Goal: Task Accomplishment & Management: Manage account settings

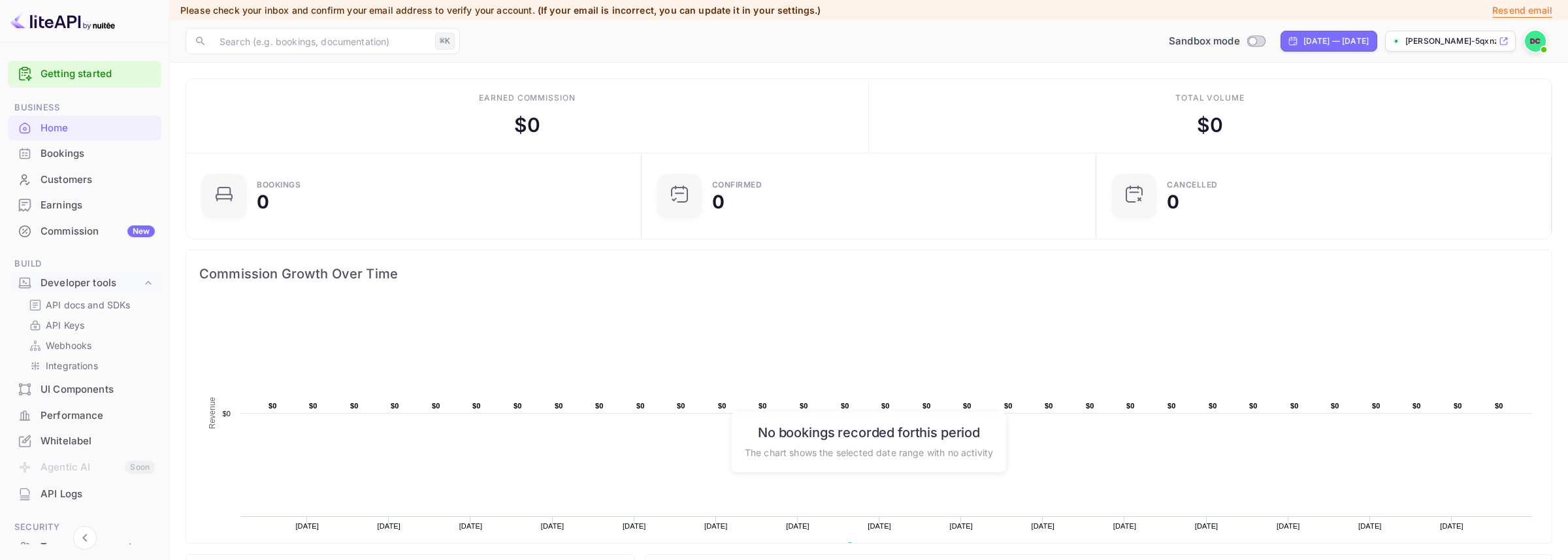
scroll to position [202, 437]
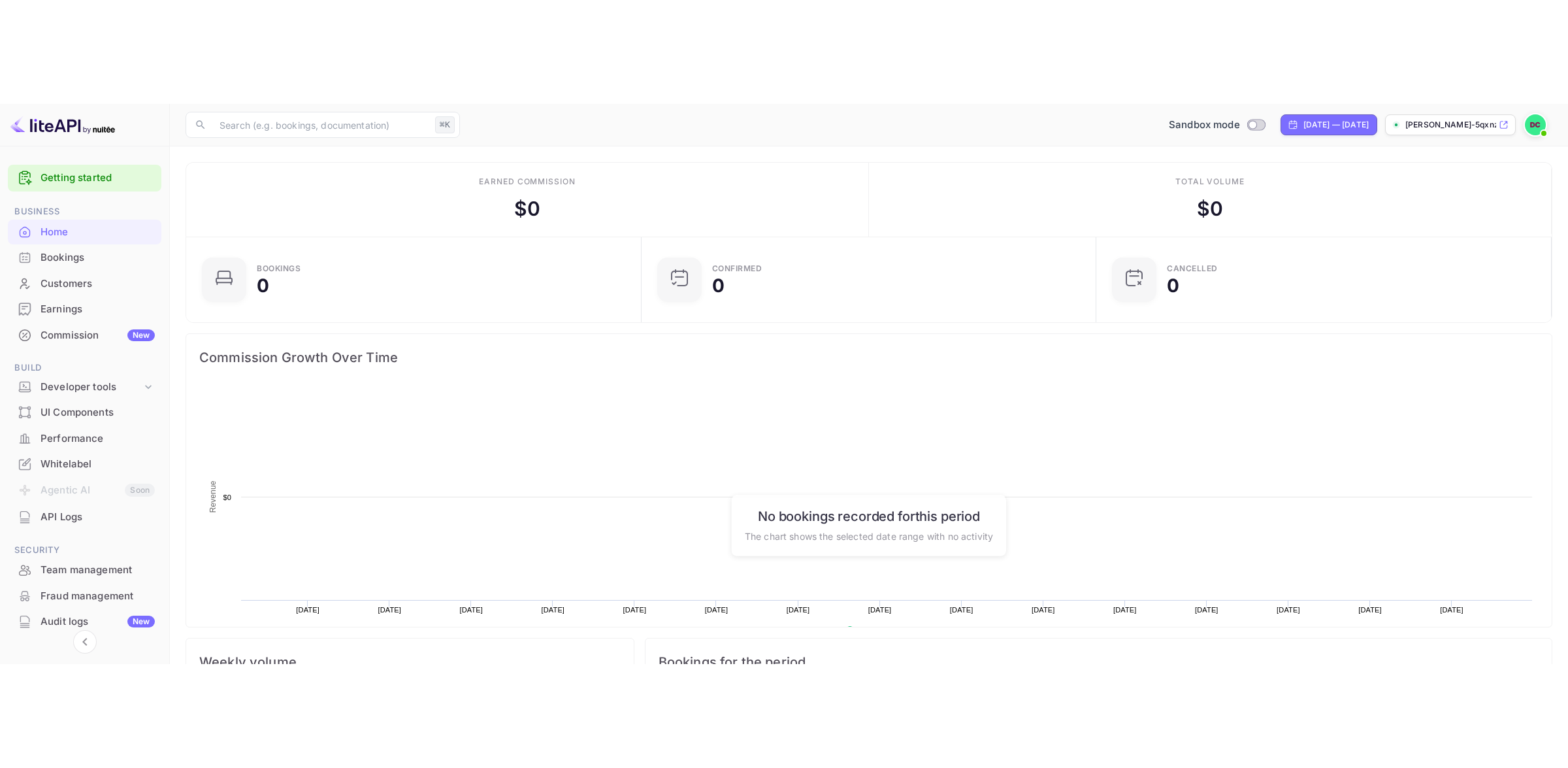
scroll to position [203, 437]
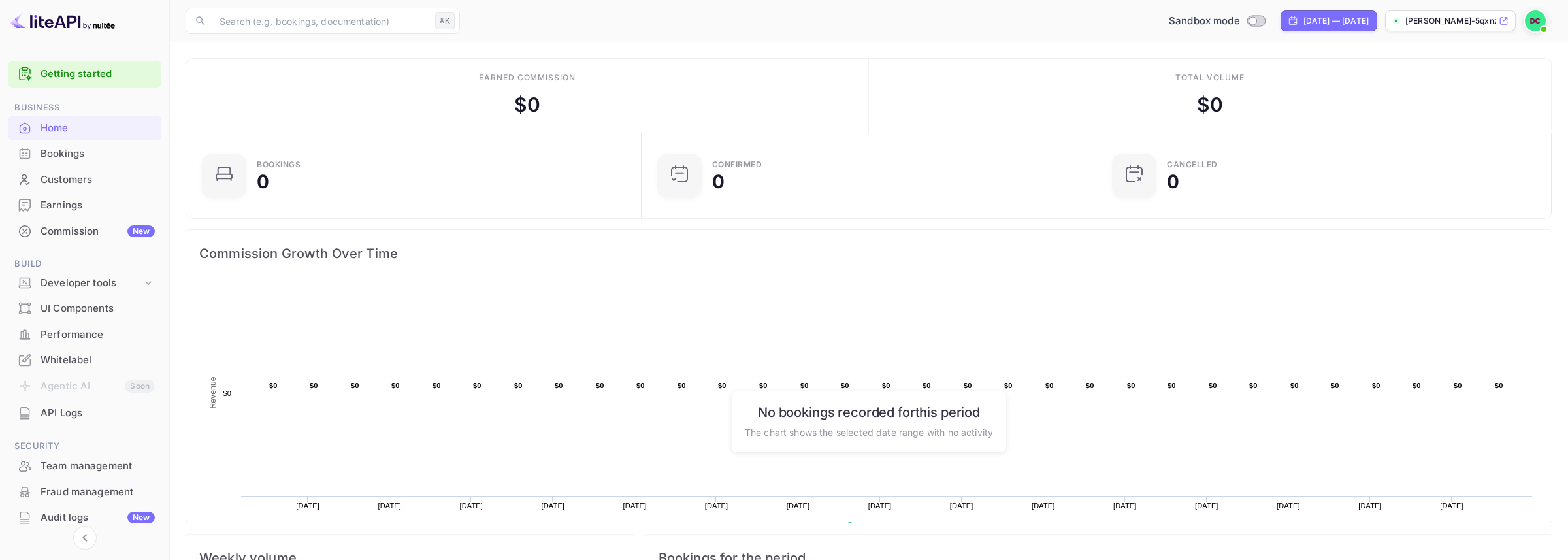
click at [1042, 555] on span "Bookings for the period" at bounding box center [1099, 558] width 880 height 21
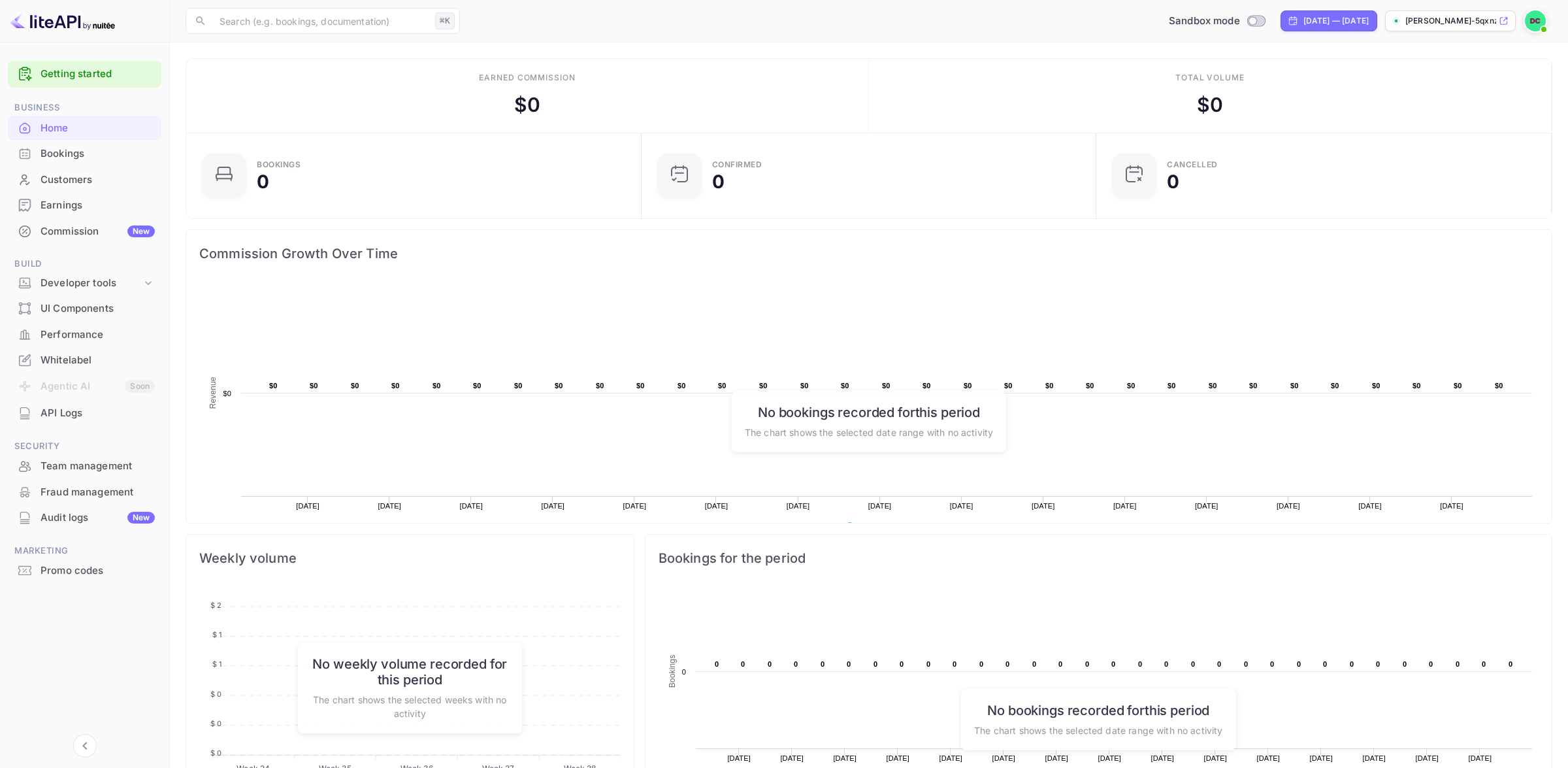
click at [75, 362] on div "Whitelabel" at bounding box center [97, 360] width 114 height 15
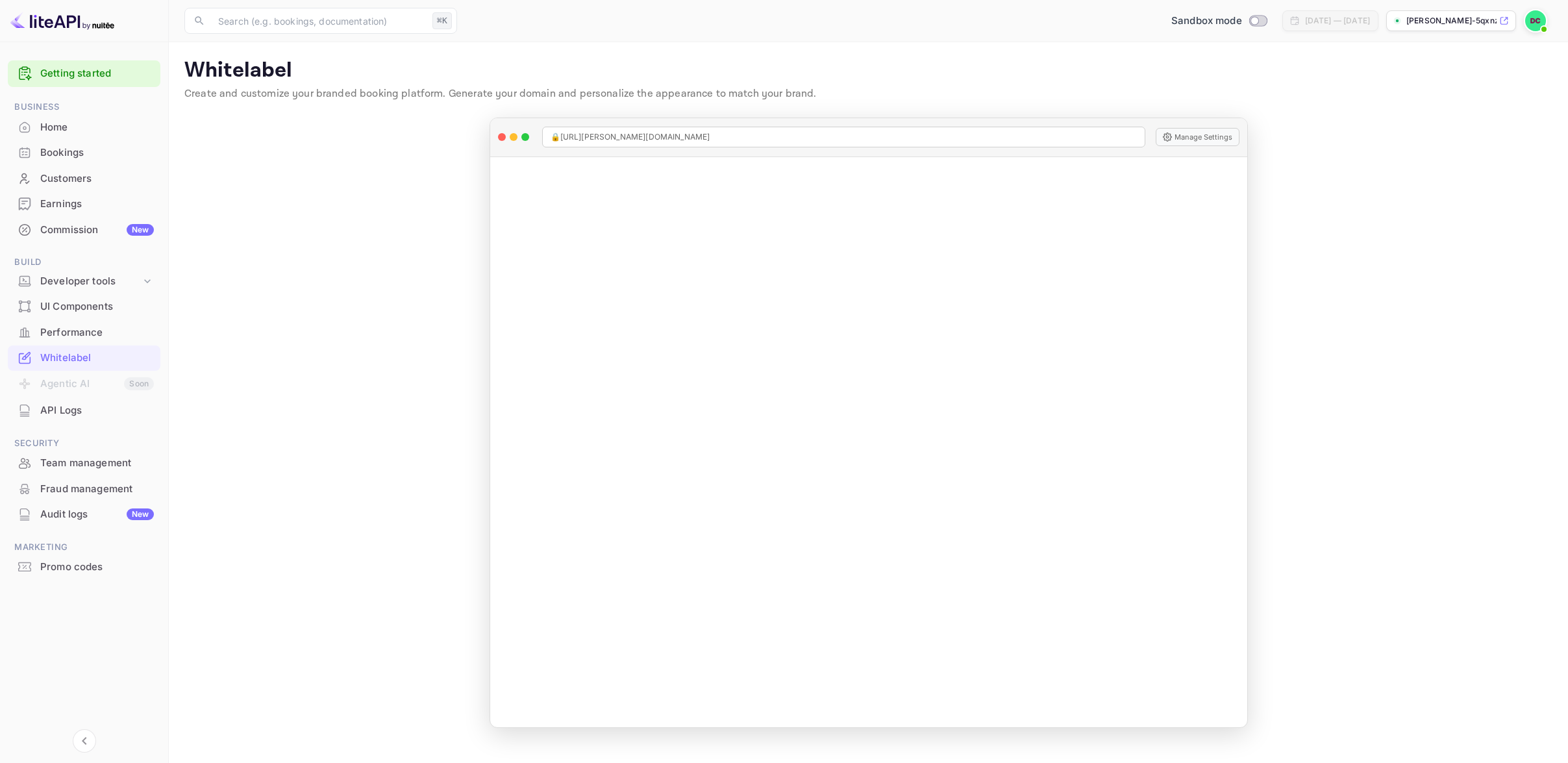
click at [75, 327] on div "Performance" at bounding box center [96, 332] width 113 height 15
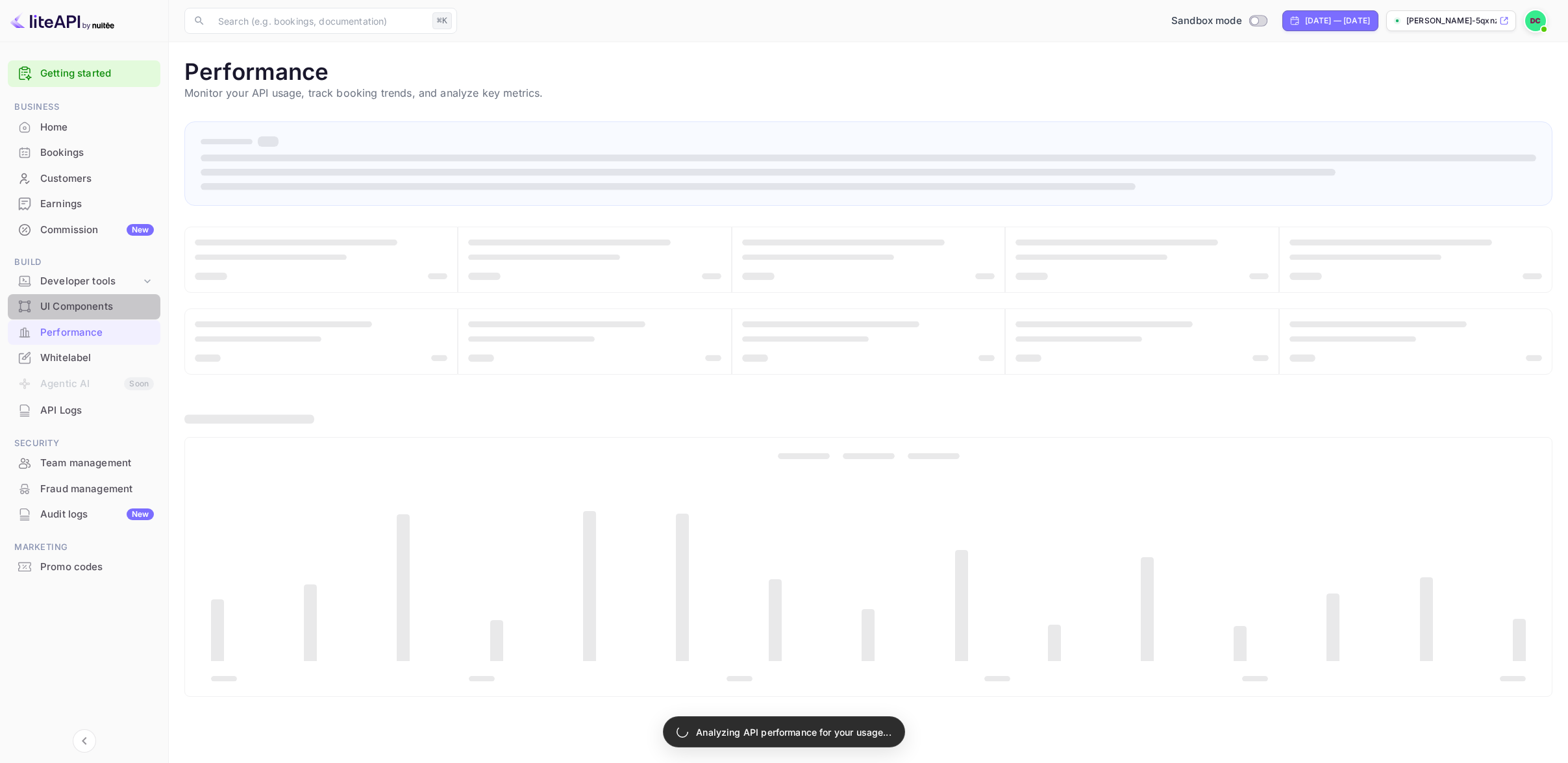
click at [73, 306] on div "UI Components" at bounding box center [96, 307] width 113 height 15
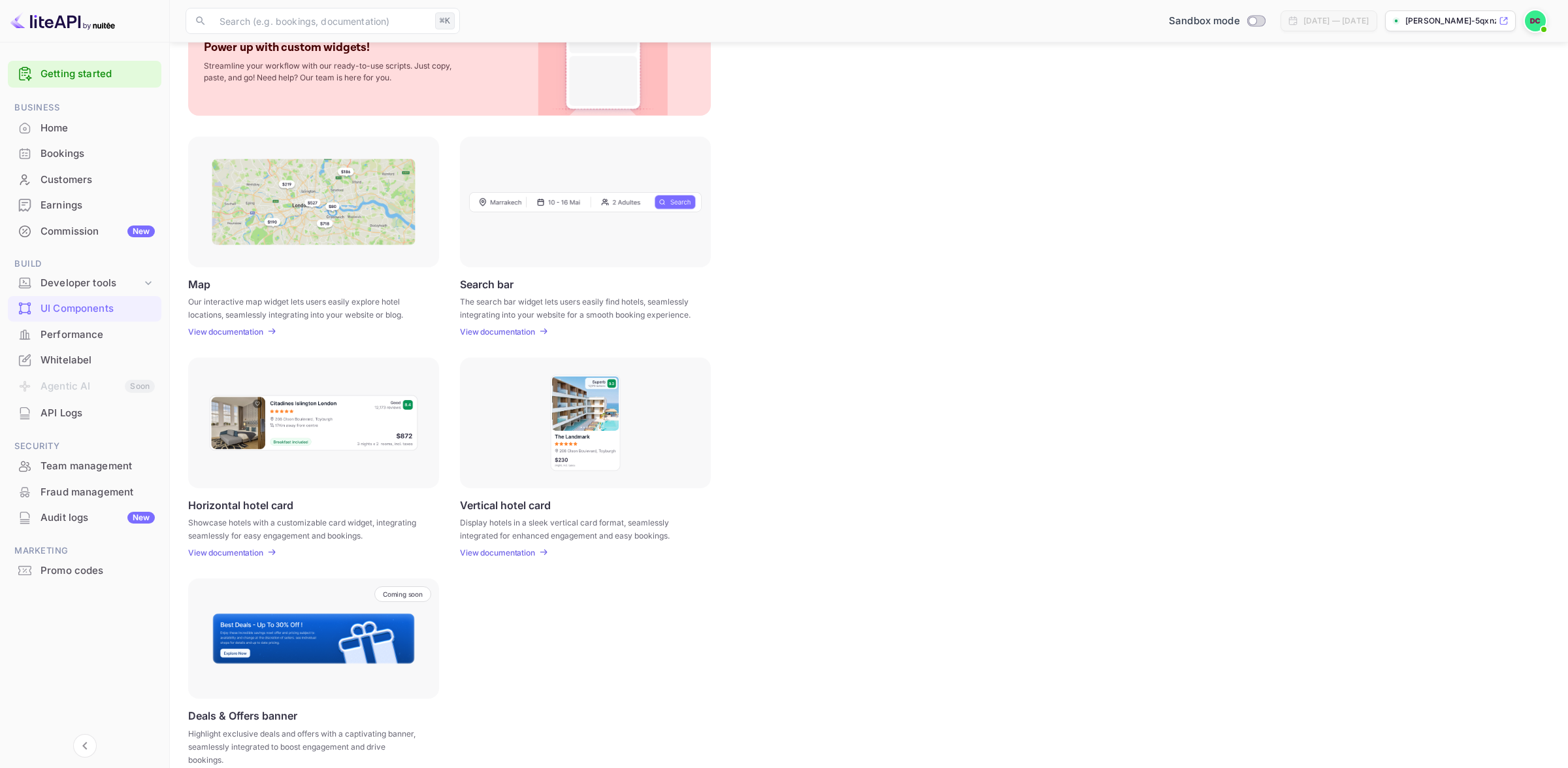
scroll to position [113, 0]
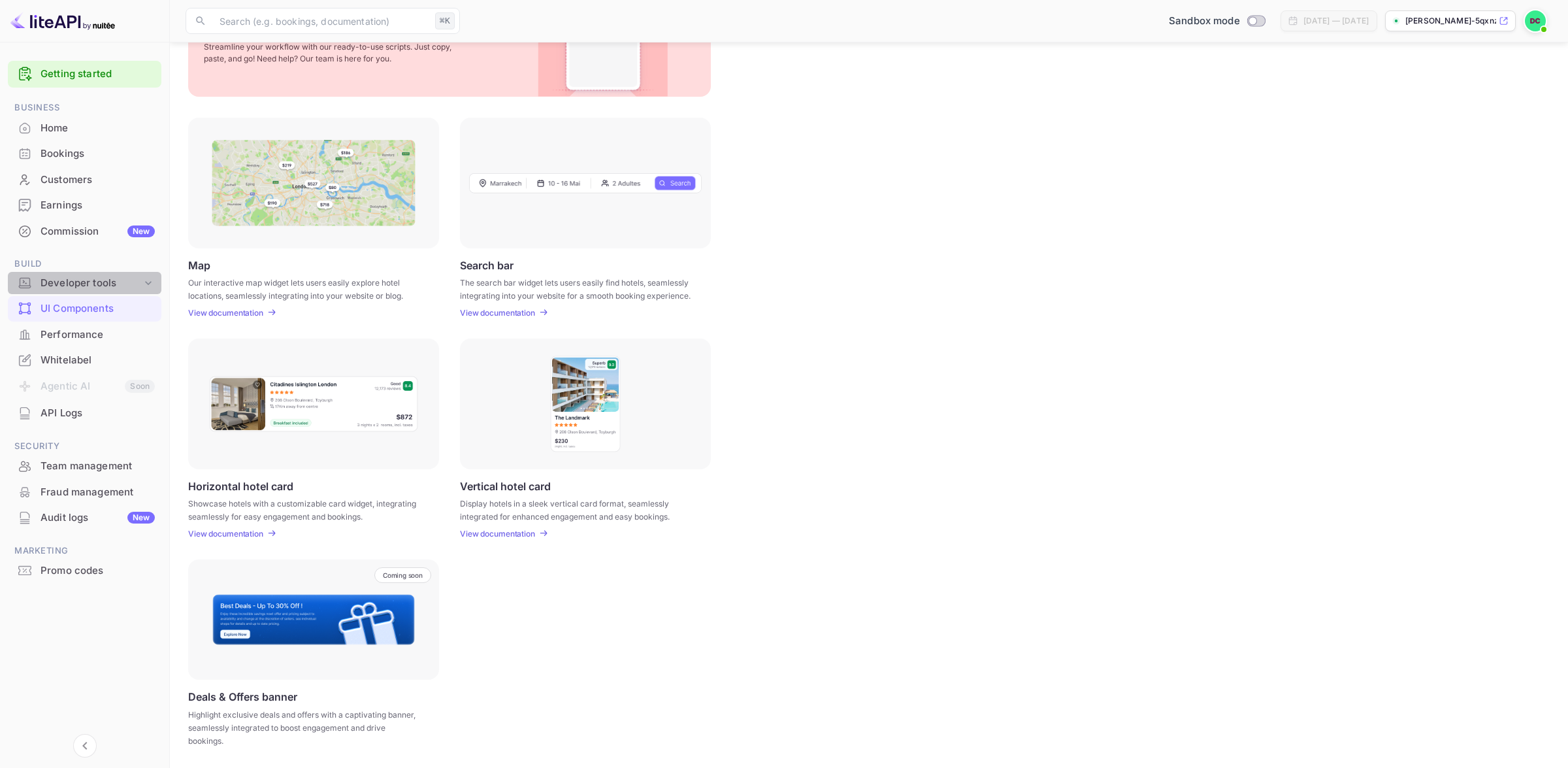
click at [110, 281] on div "Developer tools" at bounding box center [91, 283] width 102 height 15
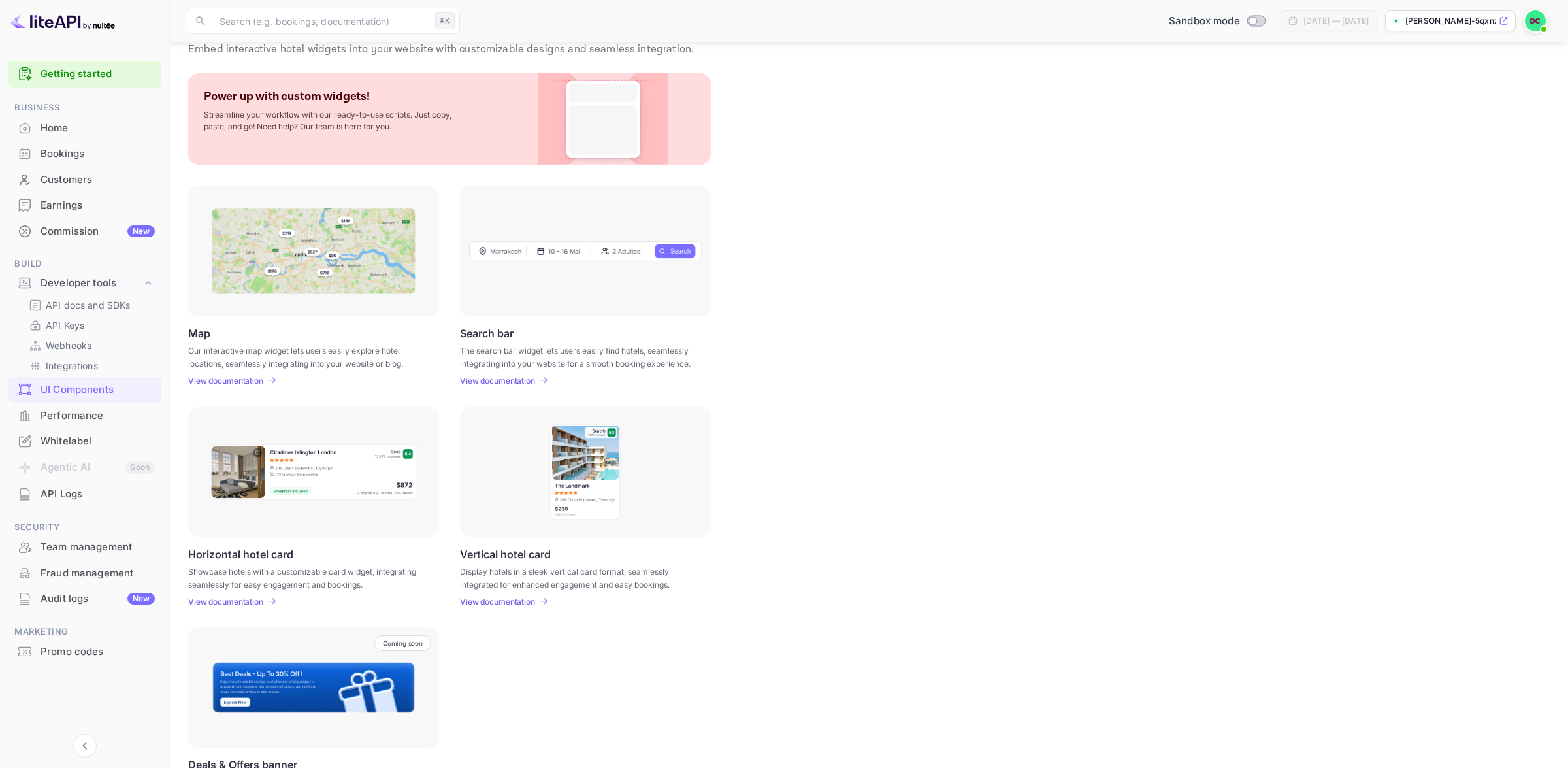
scroll to position [36, 0]
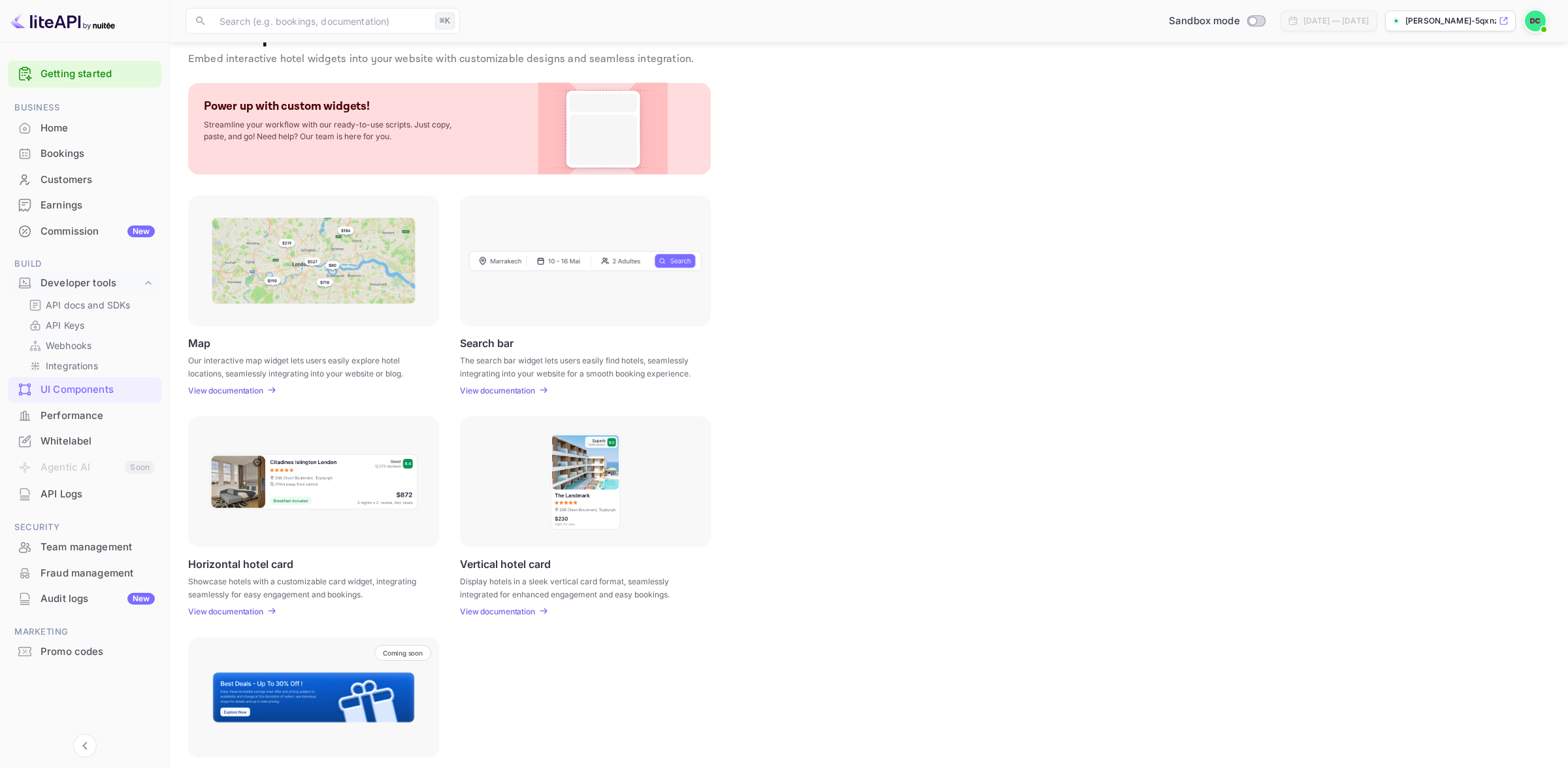
click at [1487, 20] on p "[PERSON_NAME]-5qxnz.n..." at bounding box center [1451, 21] width 91 height 12
click at [1535, 29] on img at bounding box center [1536, 21] width 21 height 21
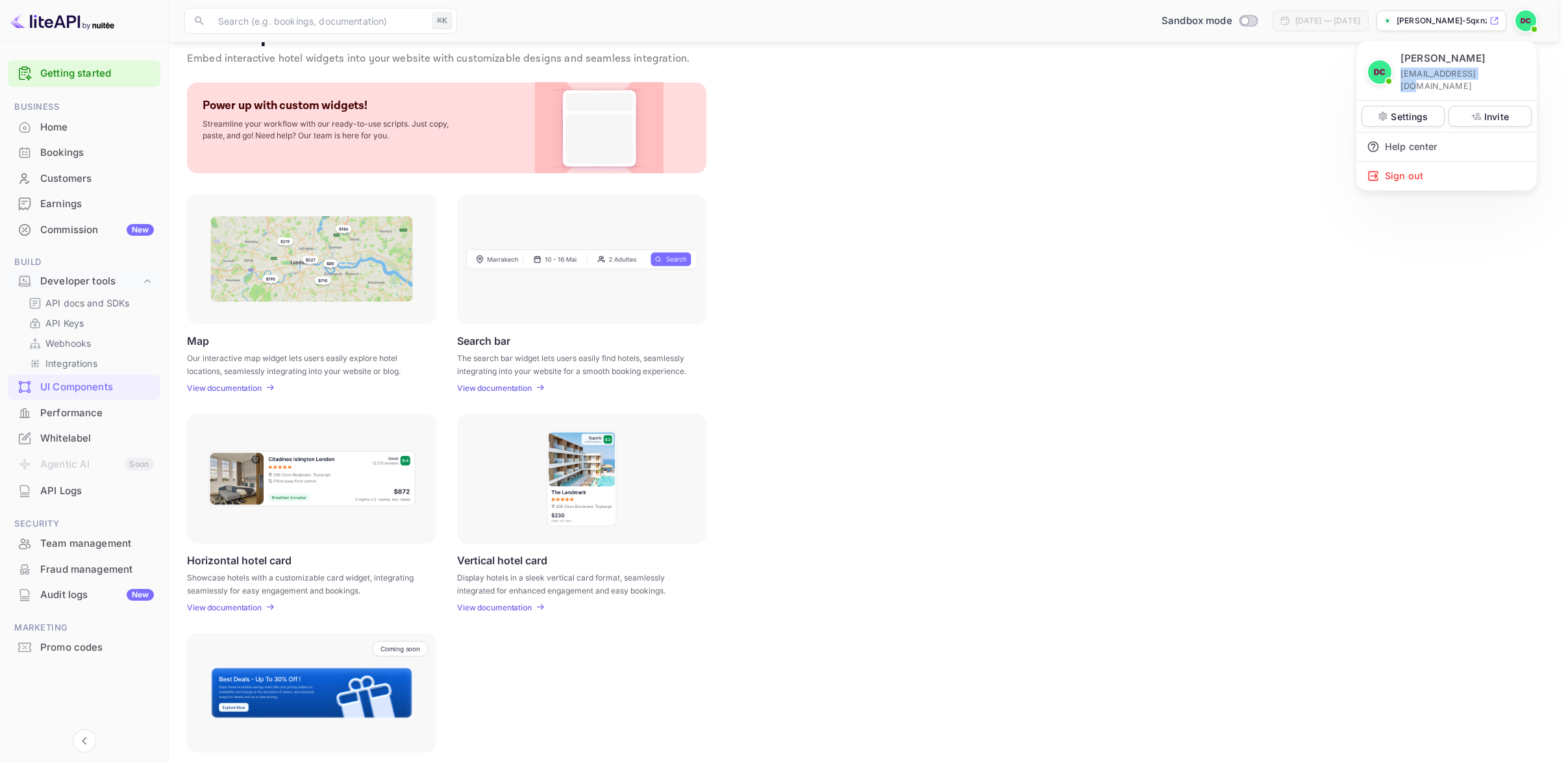
drag, startPoint x: 1484, startPoint y: 75, endPoint x: 1413, endPoint y: 102, distance: 76.0
click at [1399, 75] on div "[PERSON_NAME] [EMAIL_ADDRESS][DOMAIN_NAME]" at bounding box center [1447, 71] width 160 height 41
click at [1410, 109] on p "Settings" at bounding box center [1409, 116] width 37 height 14
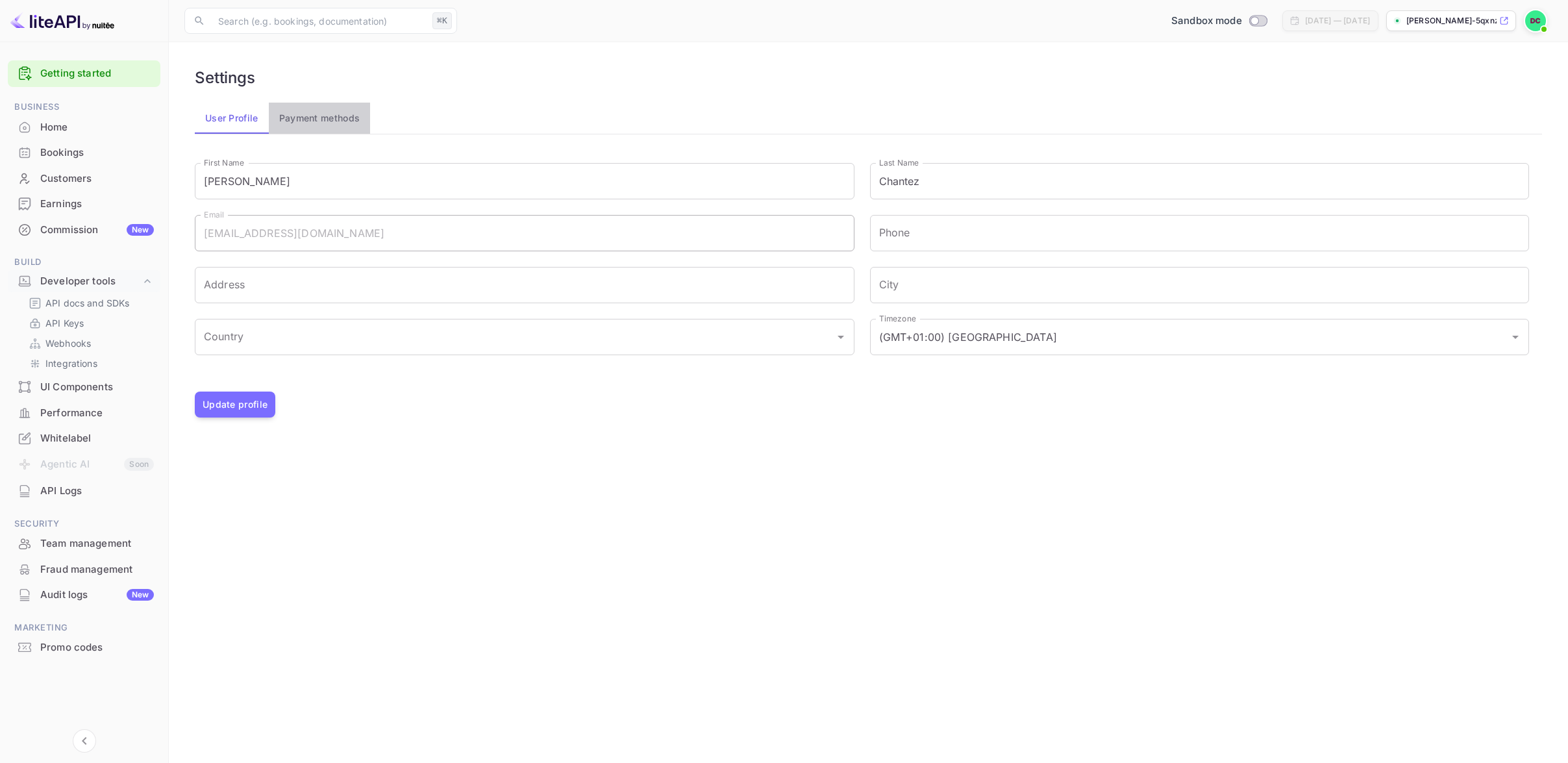
click at [307, 123] on button "Payment methods" at bounding box center [320, 119] width 102 height 31
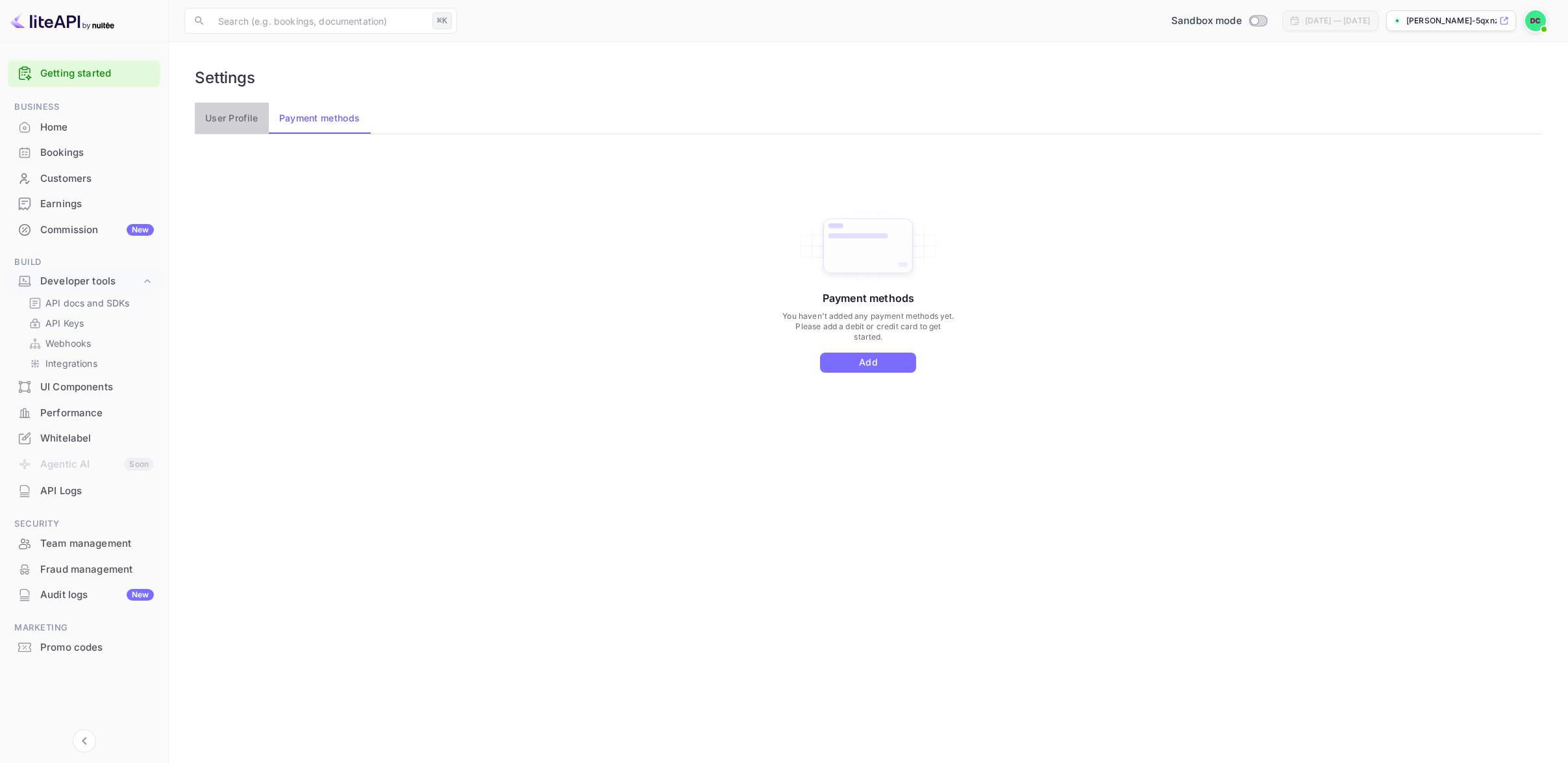
click at [250, 121] on button "User Profile" at bounding box center [231, 119] width 74 height 31
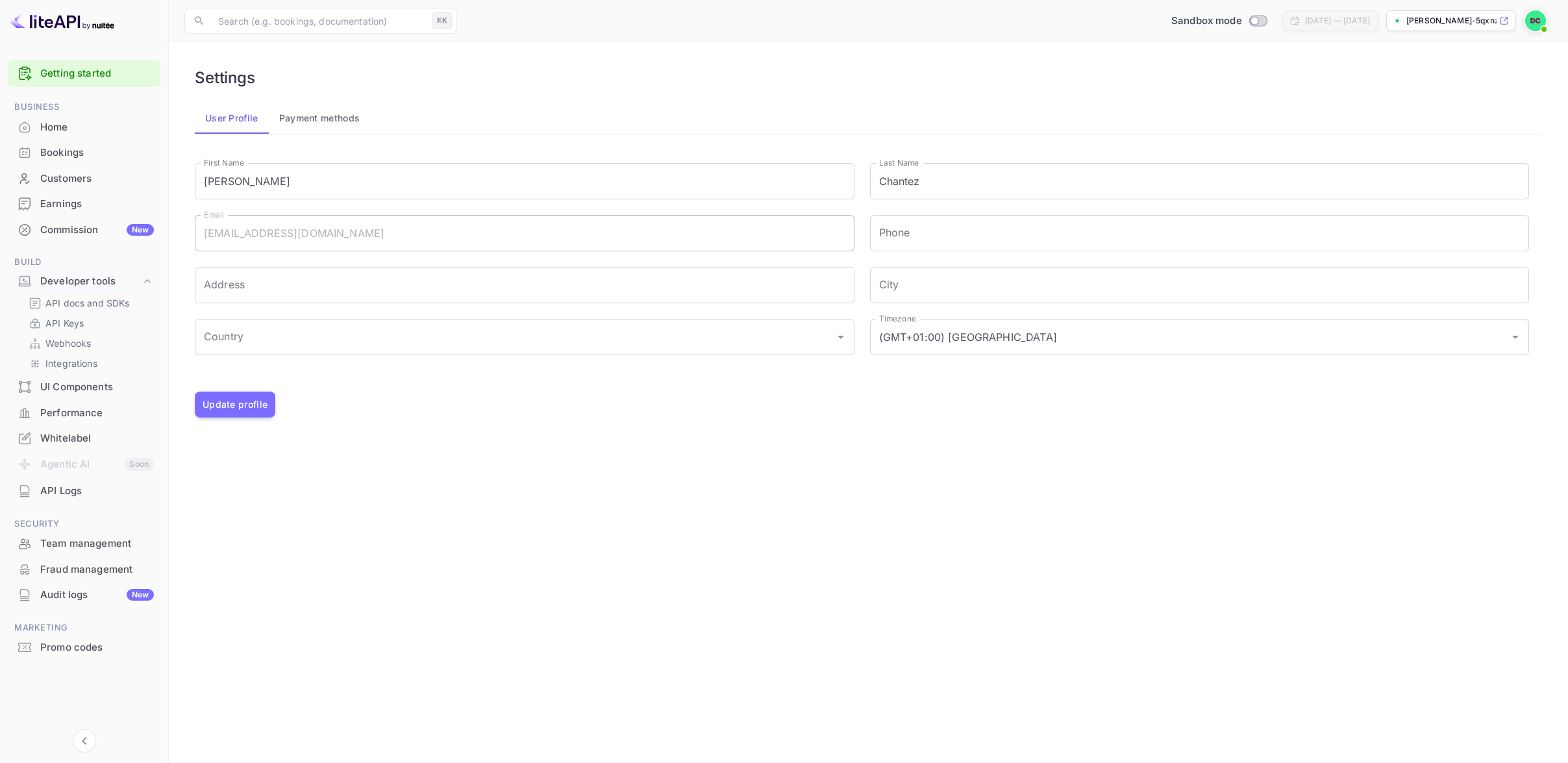
click at [62, 127] on div "Home" at bounding box center [96, 127] width 113 height 15
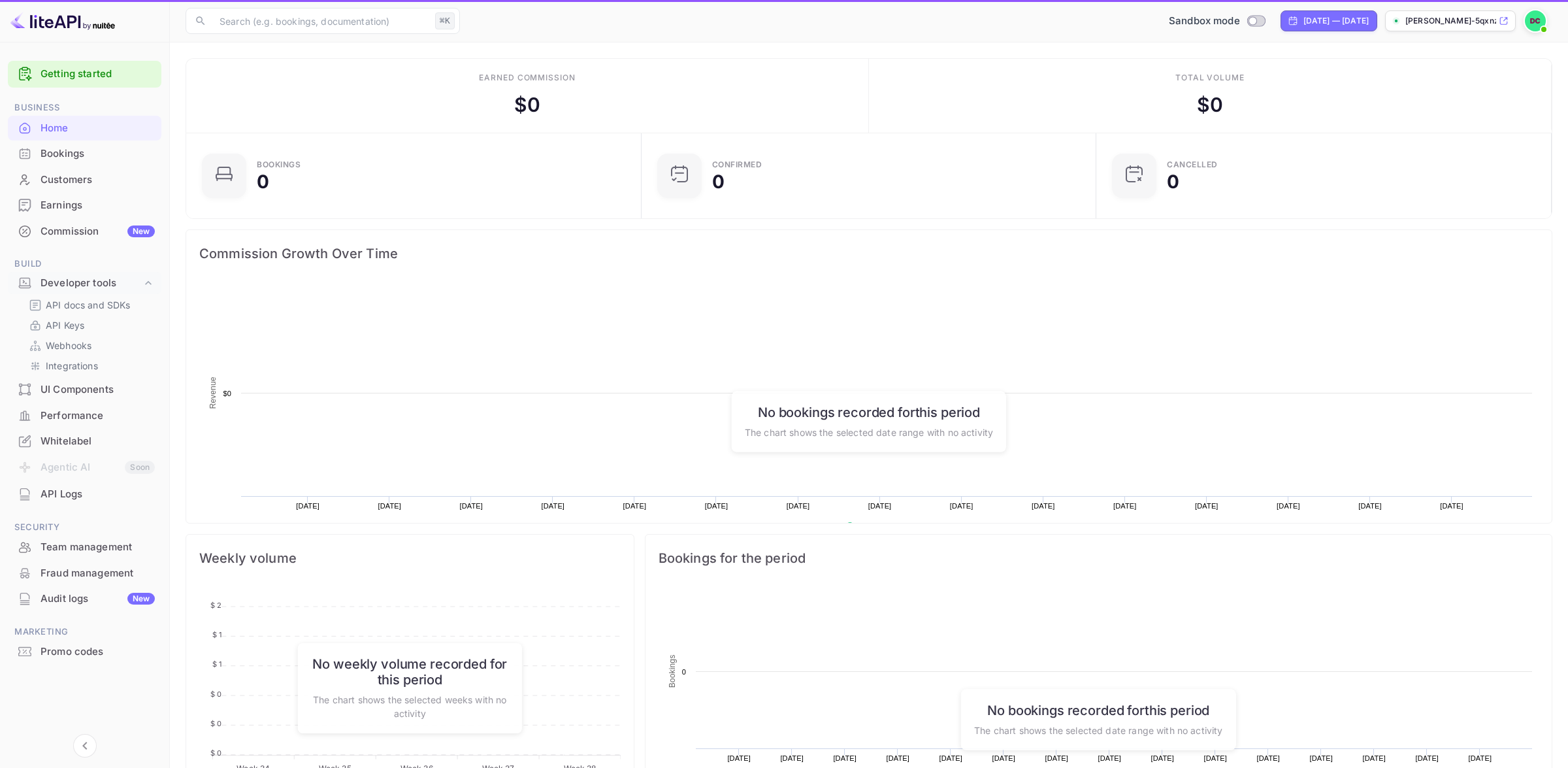
scroll to position [203, 437]
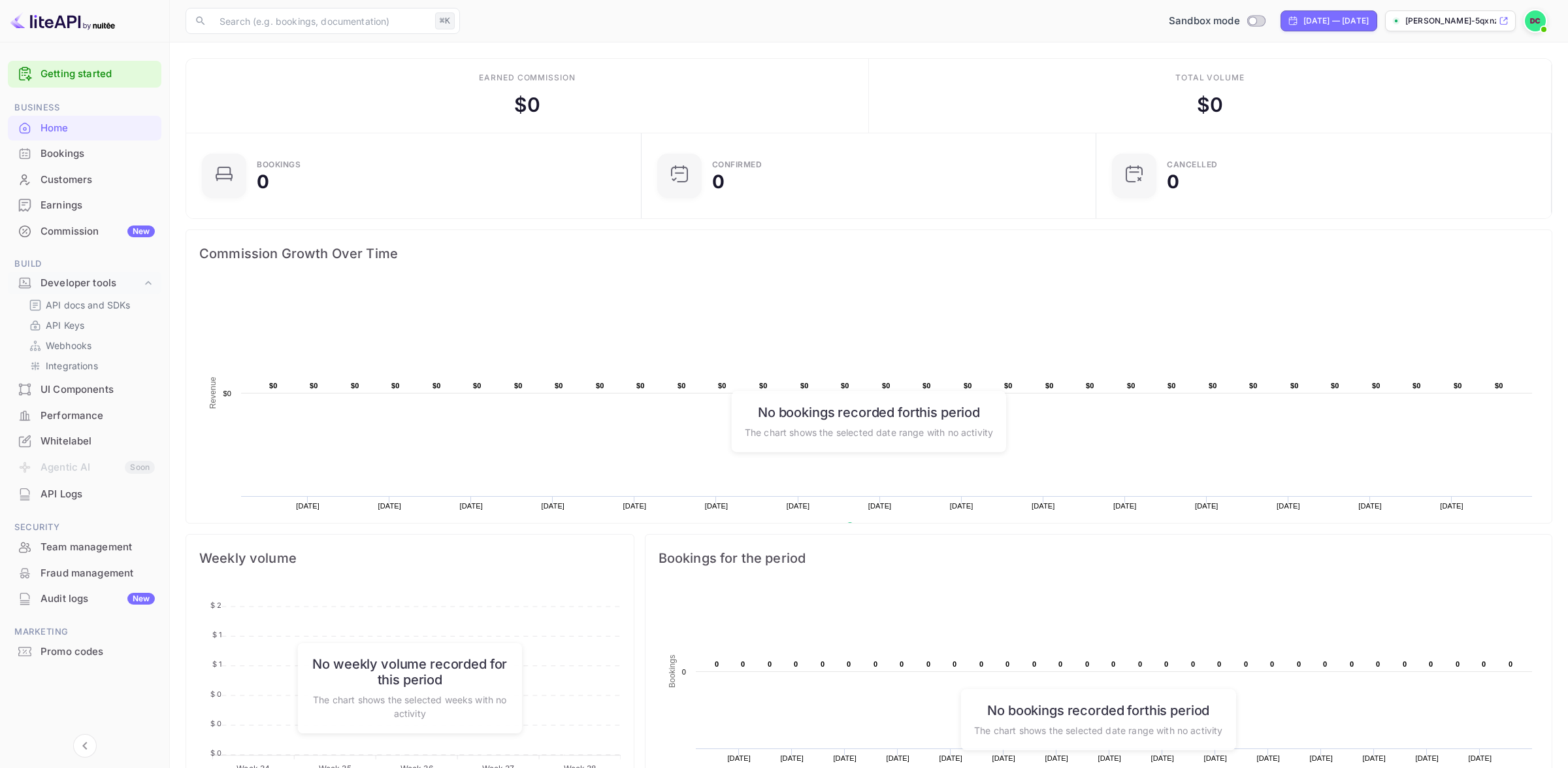
click at [1539, 24] on span at bounding box center [1544, 30] width 13 height 13
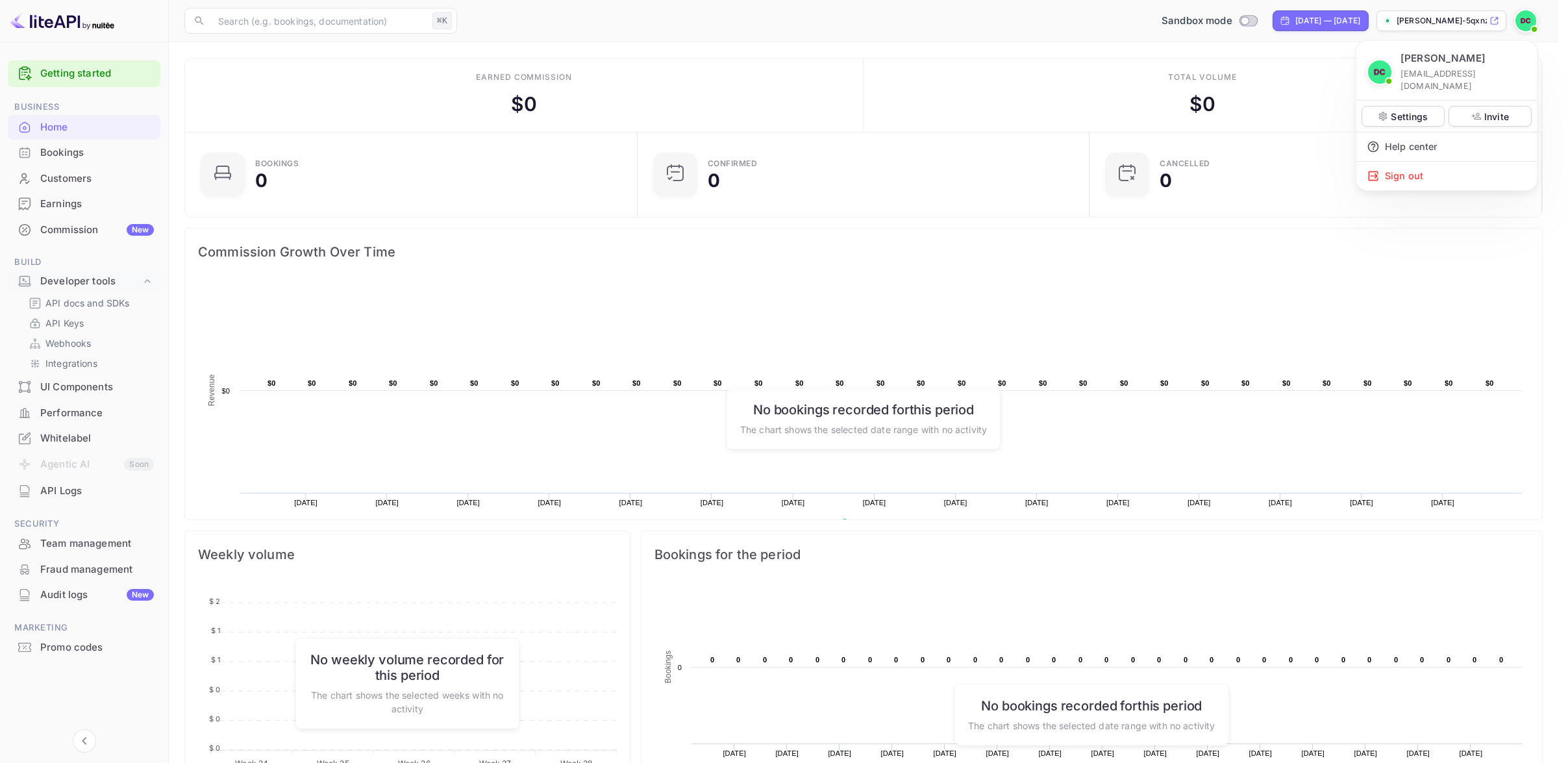
click at [1440, 24] on div at bounding box center [784, 382] width 1568 height 763
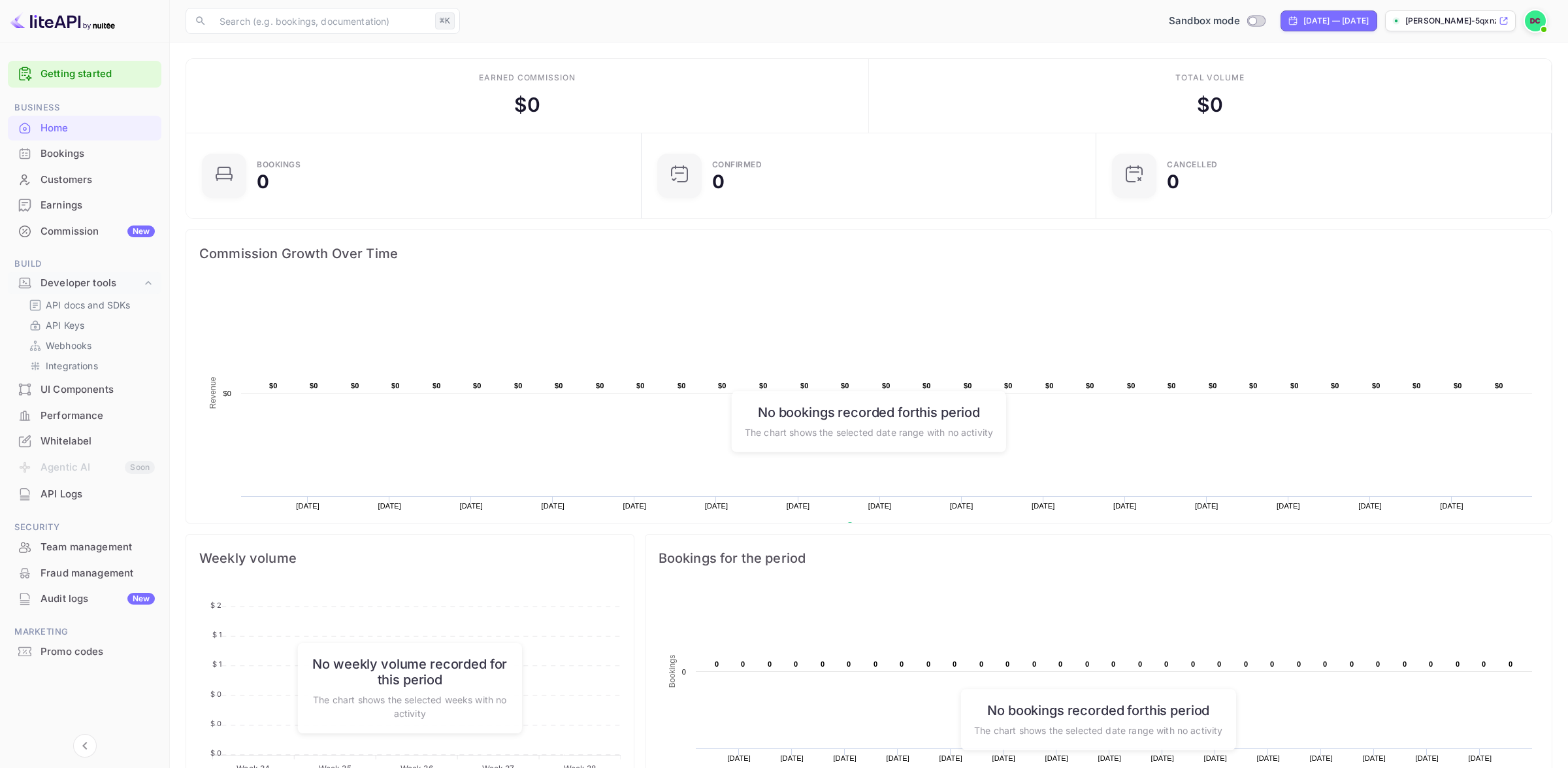
click at [1503, 18] on icon at bounding box center [1503, 21] width 10 height 9
click at [1532, 22] on img at bounding box center [1536, 21] width 21 height 21
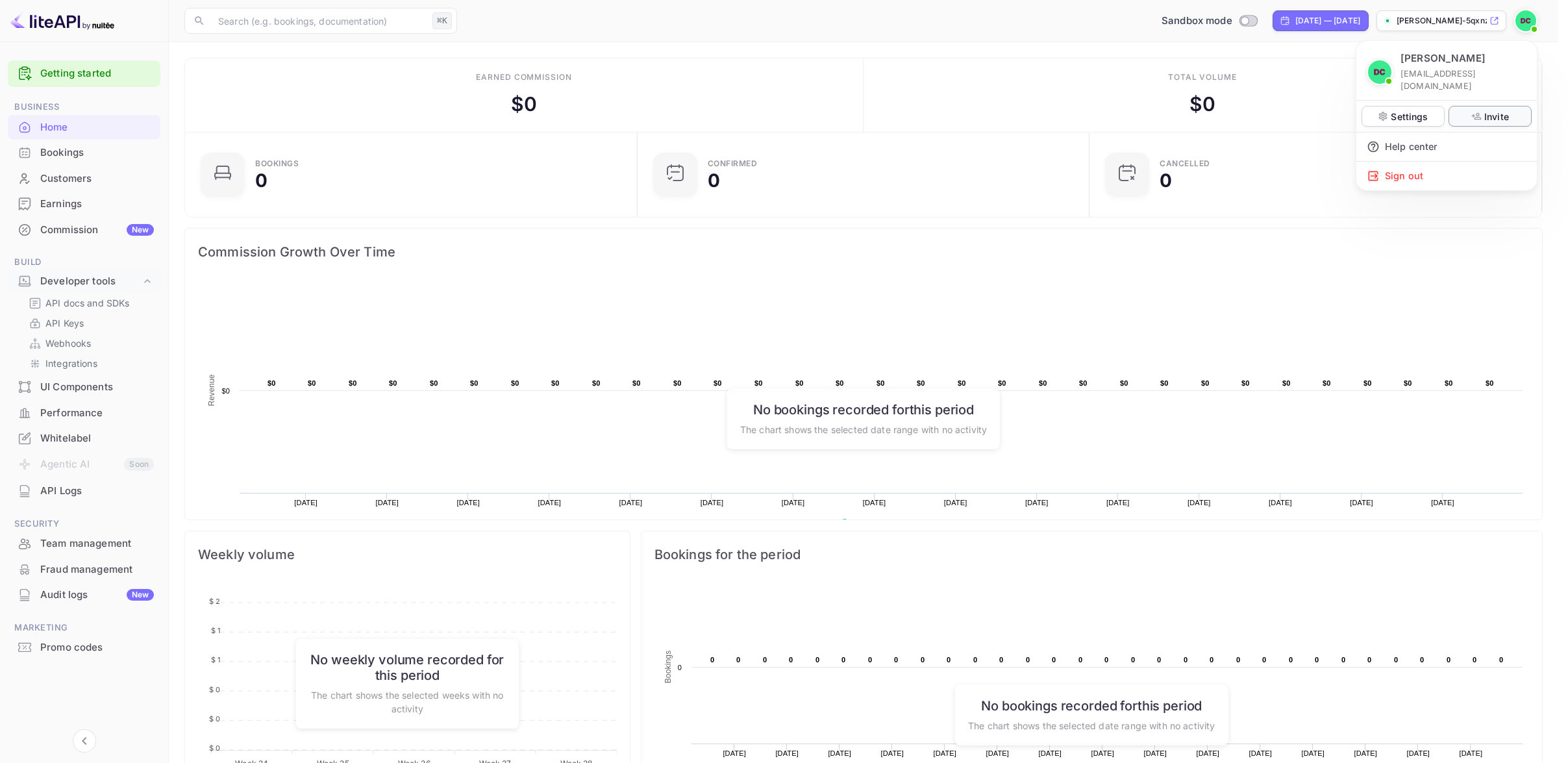
click at [1487, 109] on p "Invite" at bounding box center [1497, 116] width 25 height 14
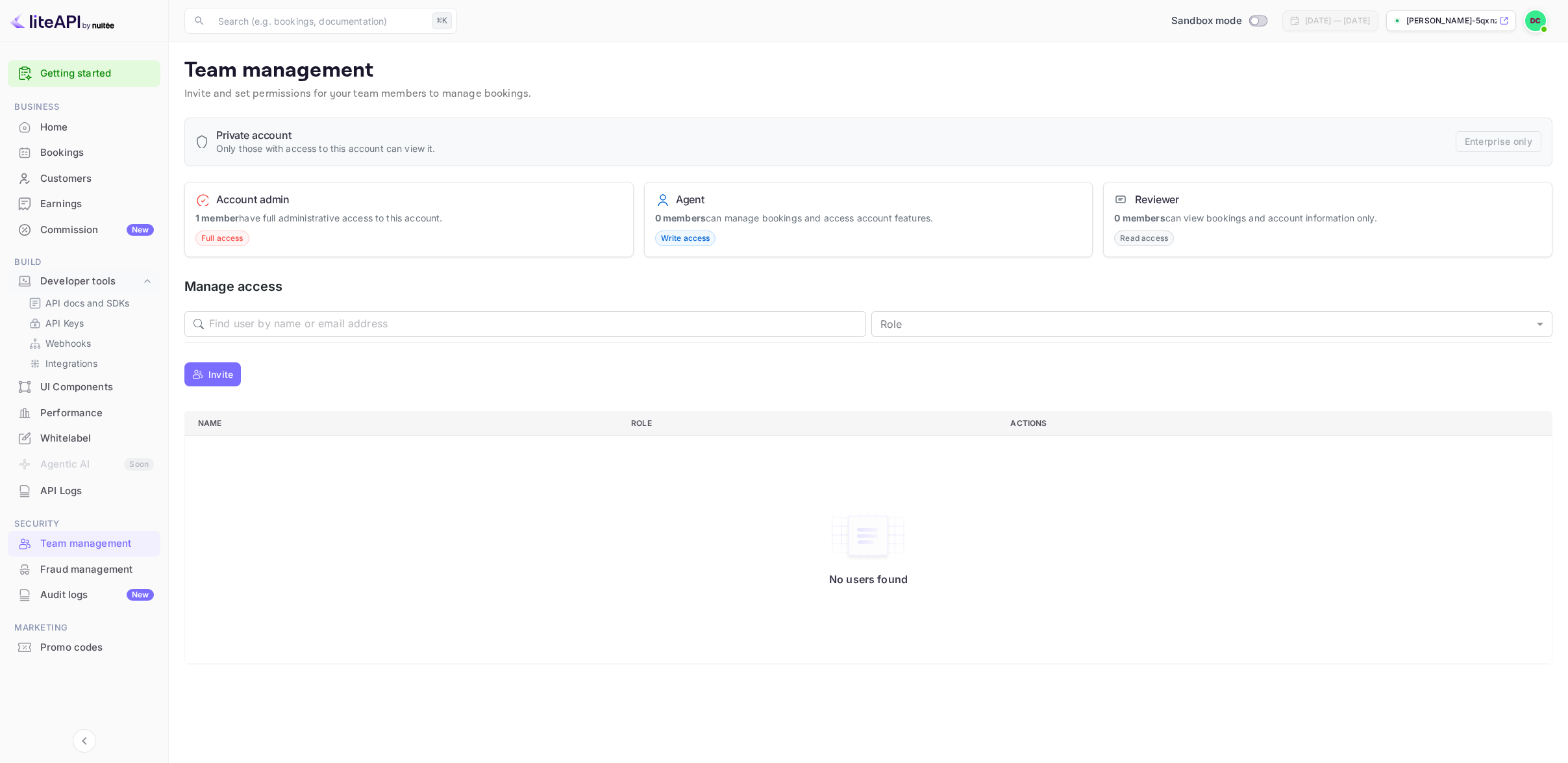
click at [225, 374] on p "Invite" at bounding box center [221, 374] width 25 height 14
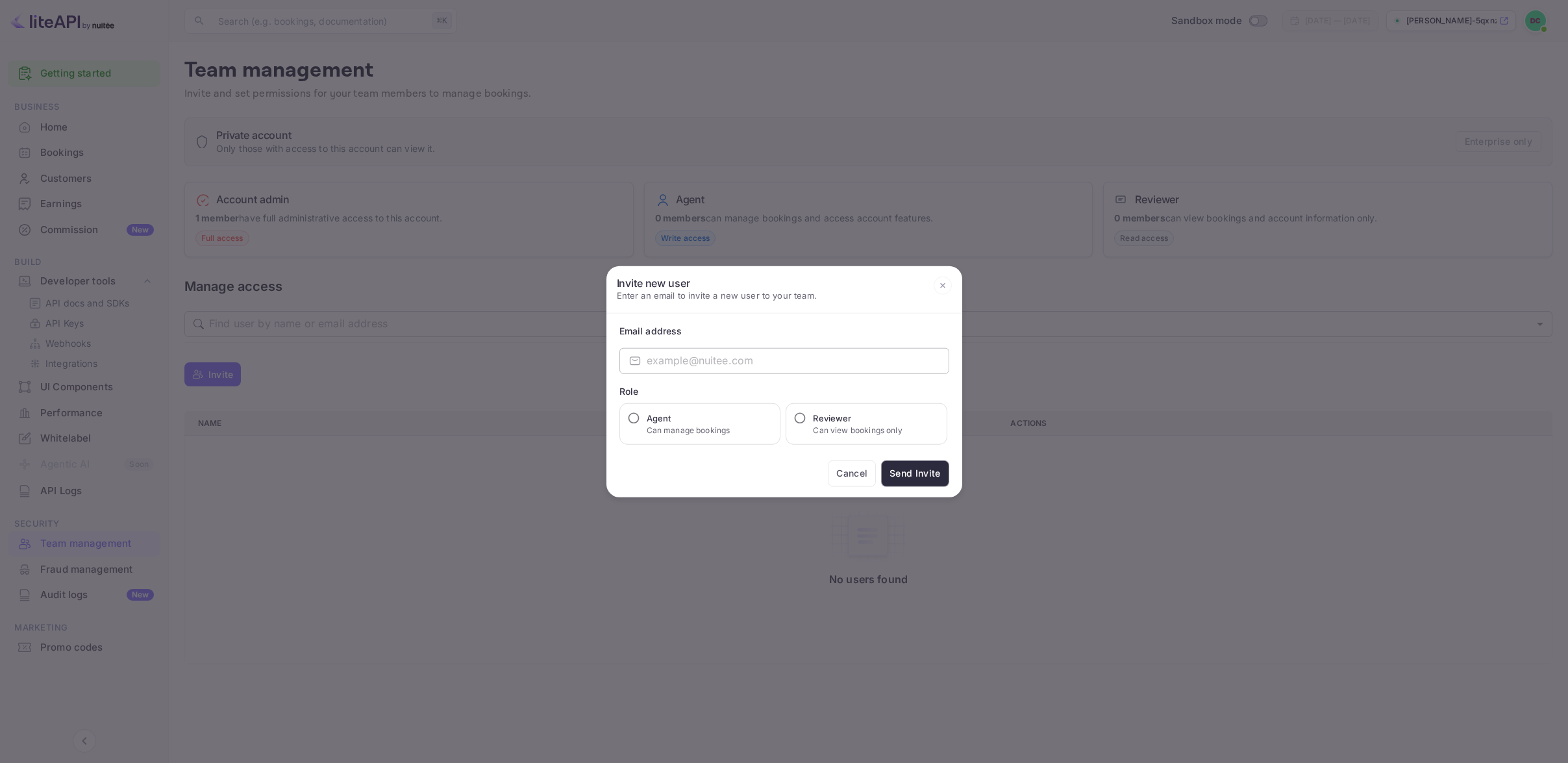
click at [704, 353] on input "email" at bounding box center [798, 361] width 303 height 26
click at [724, 471] on div "Cancel Send Invite" at bounding box center [784, 473] width 330 height 27
click at [682, 359] on input "email" at bounding box center [798, 361] width 303 height 26
click at [813, 362] on input "email" at bounding box center [798, 361] width 303 height 26
type input "[EMAIL_ADDRESS][DOMAIN_NAME]"
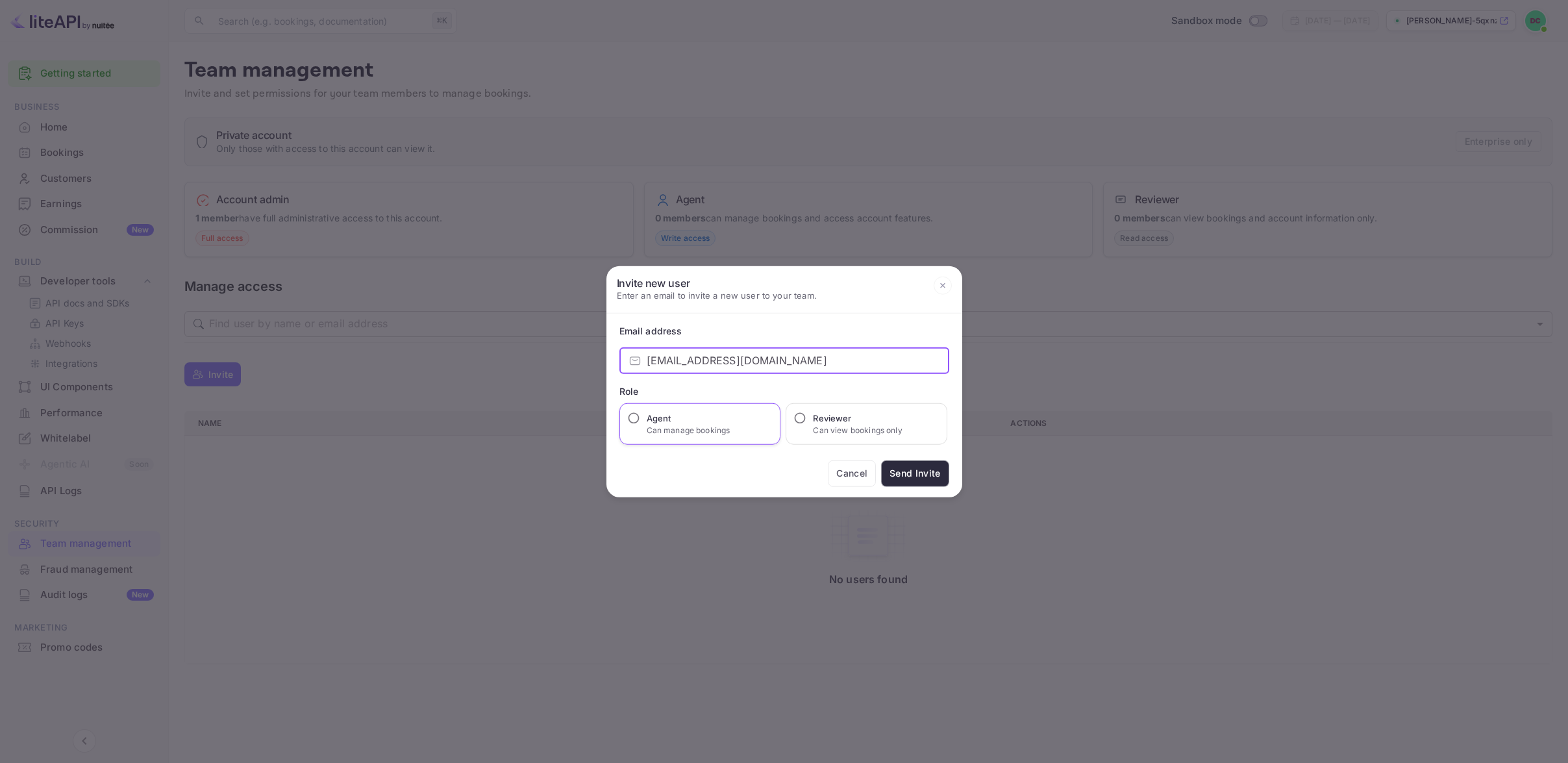
click at [630, 416] on input "Agent Can manage bookings" at bounding box center [634, 418] width 13 height 13
radio input "true"
click at [919, 475] on button "Send Invite" at bounding box center [915, 473] width 67 height 27
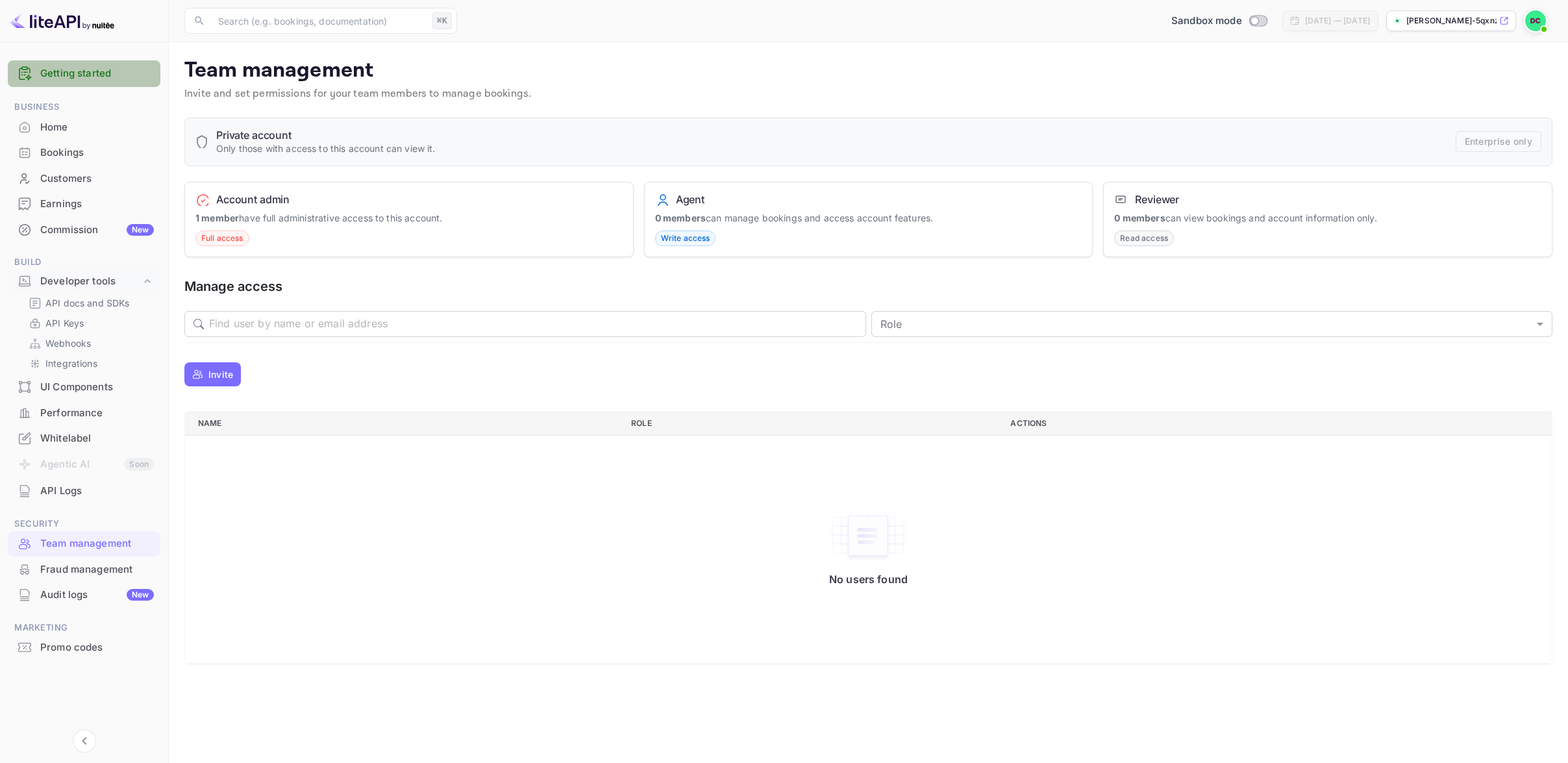
click at [90, 73] on link "Getting started" at bounding box center [96, 73] width 113 height 15
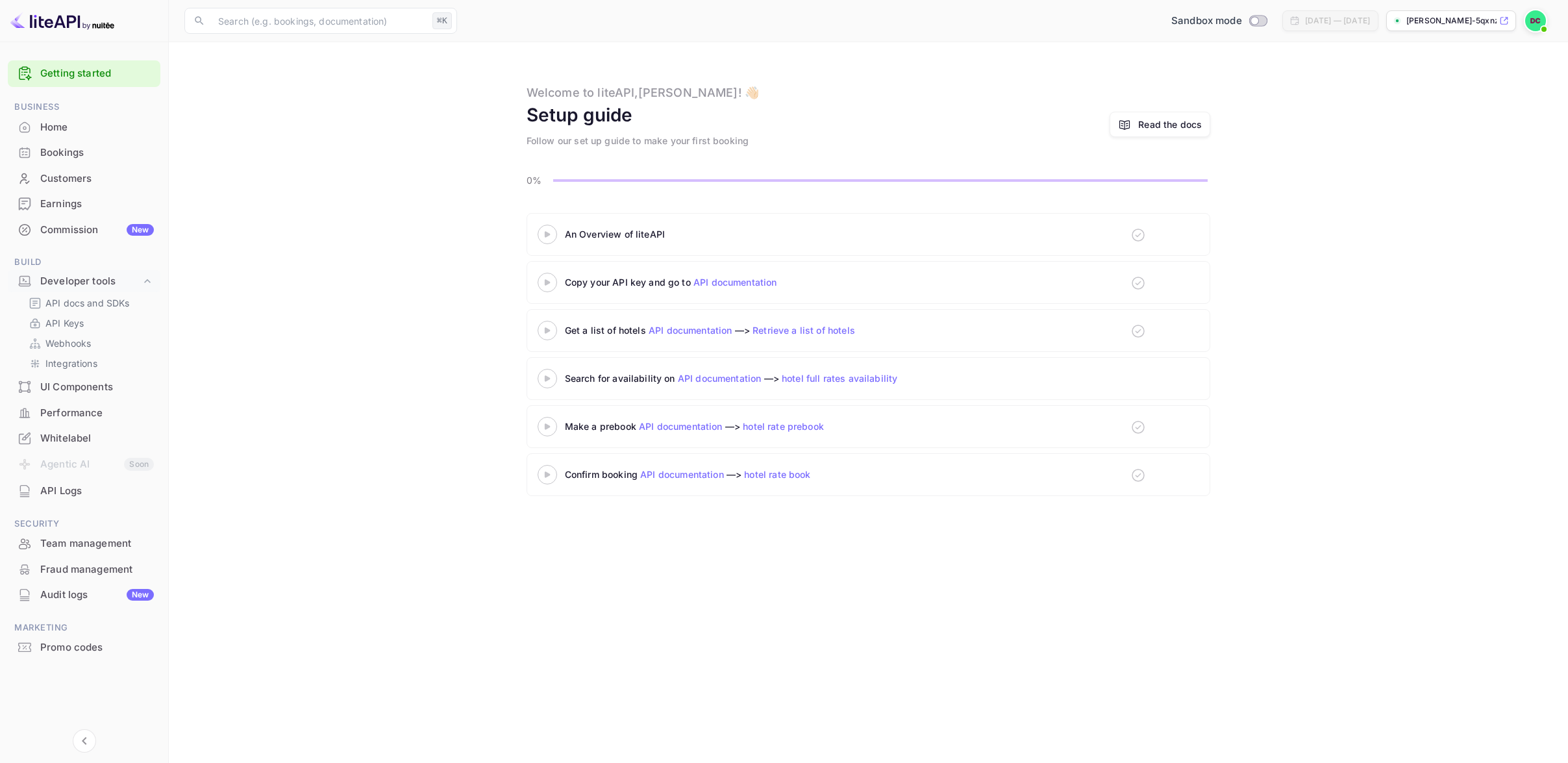
click at [1533, 21] on img at bounding box center [1536, 21] width 21 height 21
click at [126, 283] on div "Developer tools" at bounding box center [90, 281] width 101 height 15
click at [75, 323] on p "API Keys" at bounding box center [64, 323] width 38 height 14
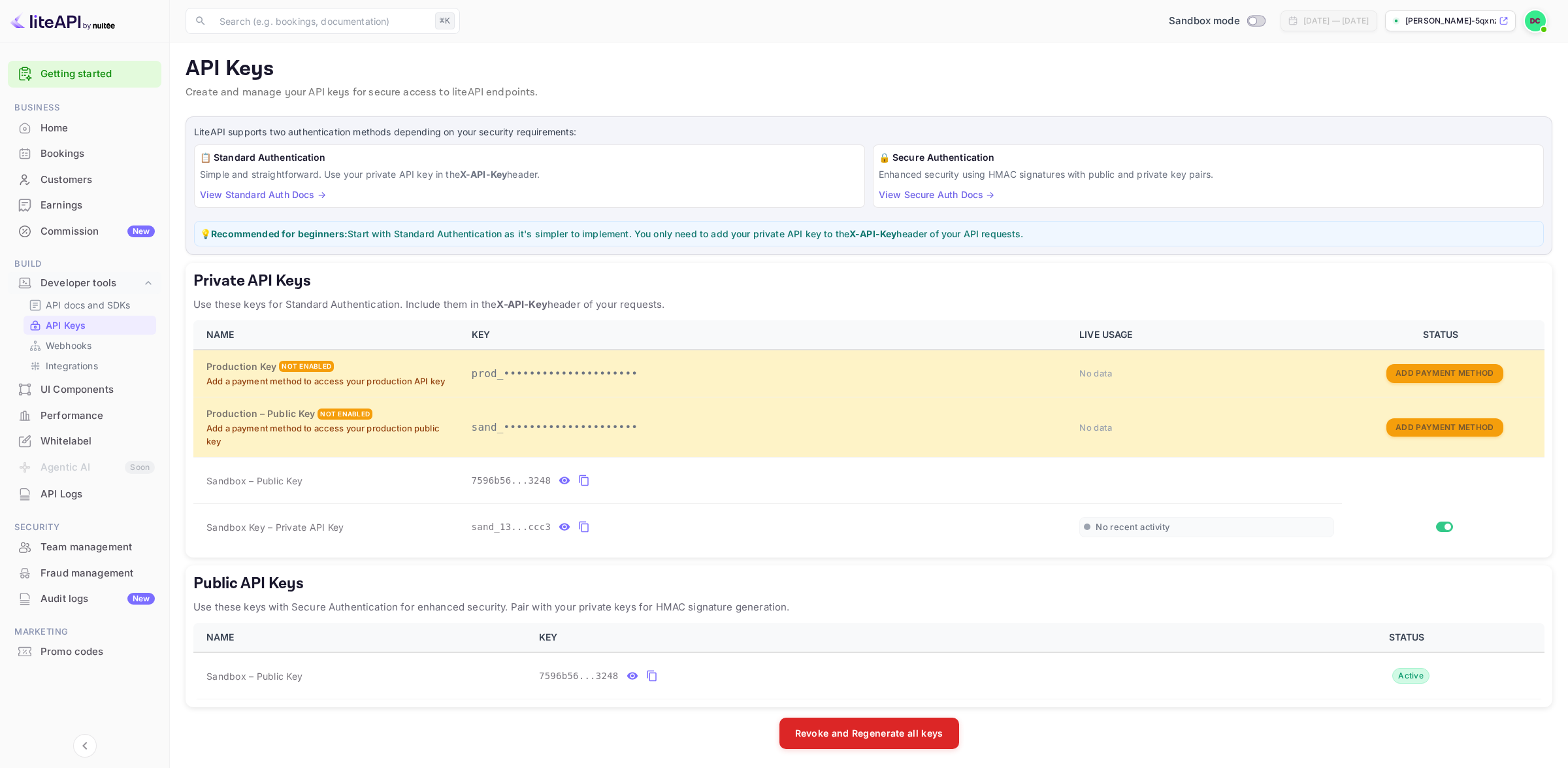
scroll to position [4, 0]
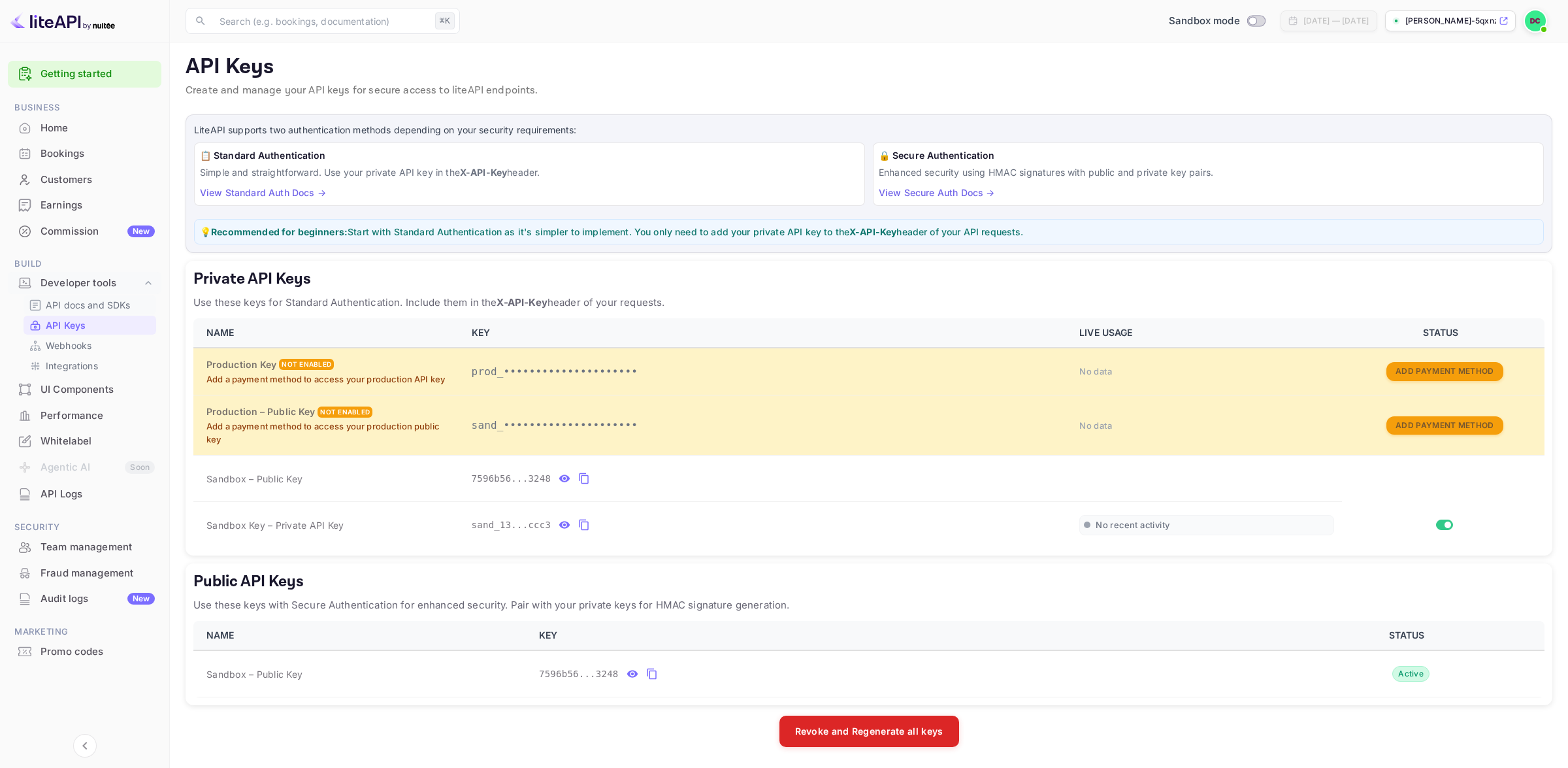
click at [73, 300] on p "API docs and SDKs" at bounding box center [88, 305] width 85 height 14
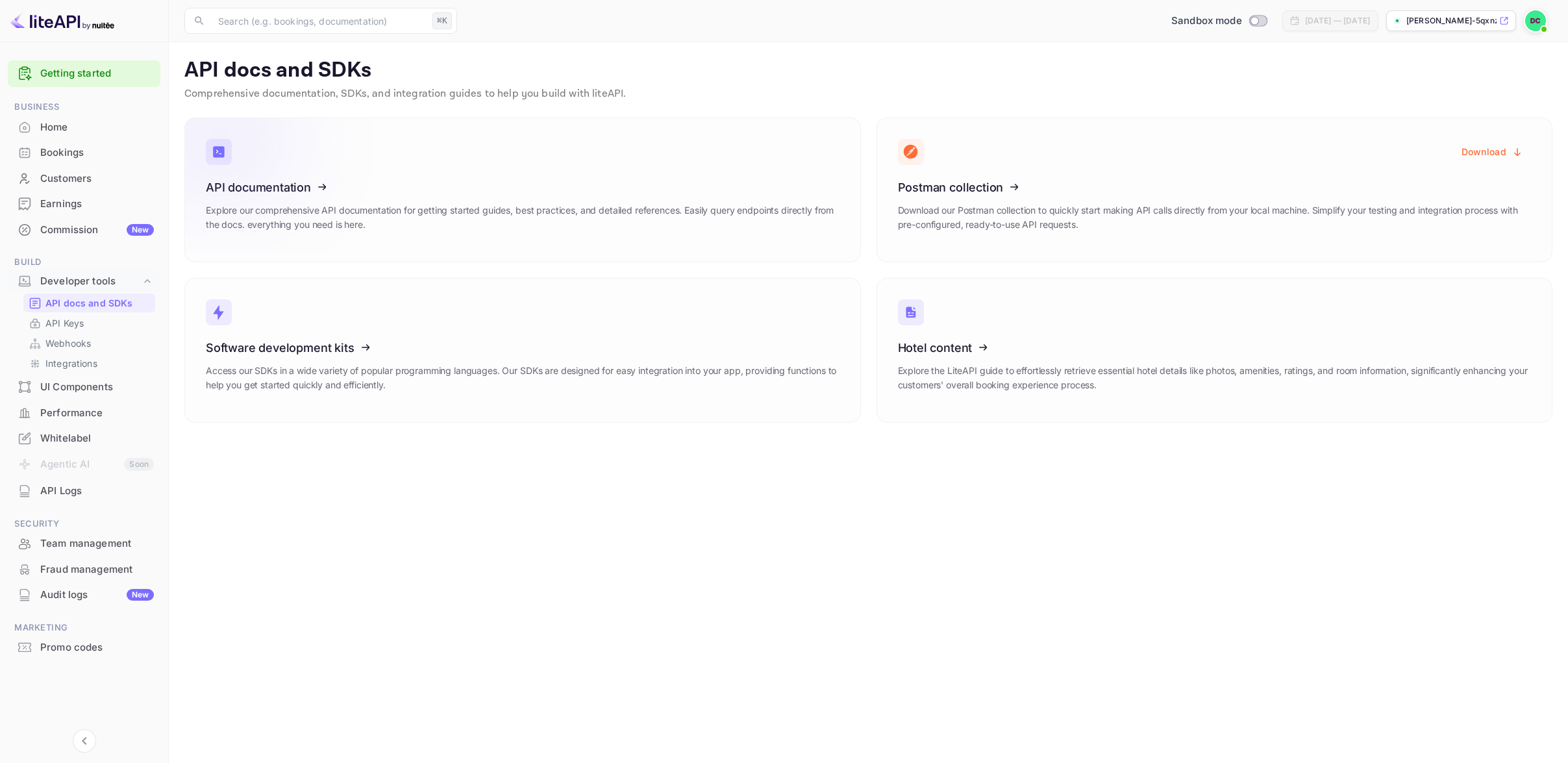
click at [320, 191] on icon at bounding box center [286, 185] width 202 height 134
click at [58, 160] on div "Bookings" at bounding box center [96, 153] width 113 height 15
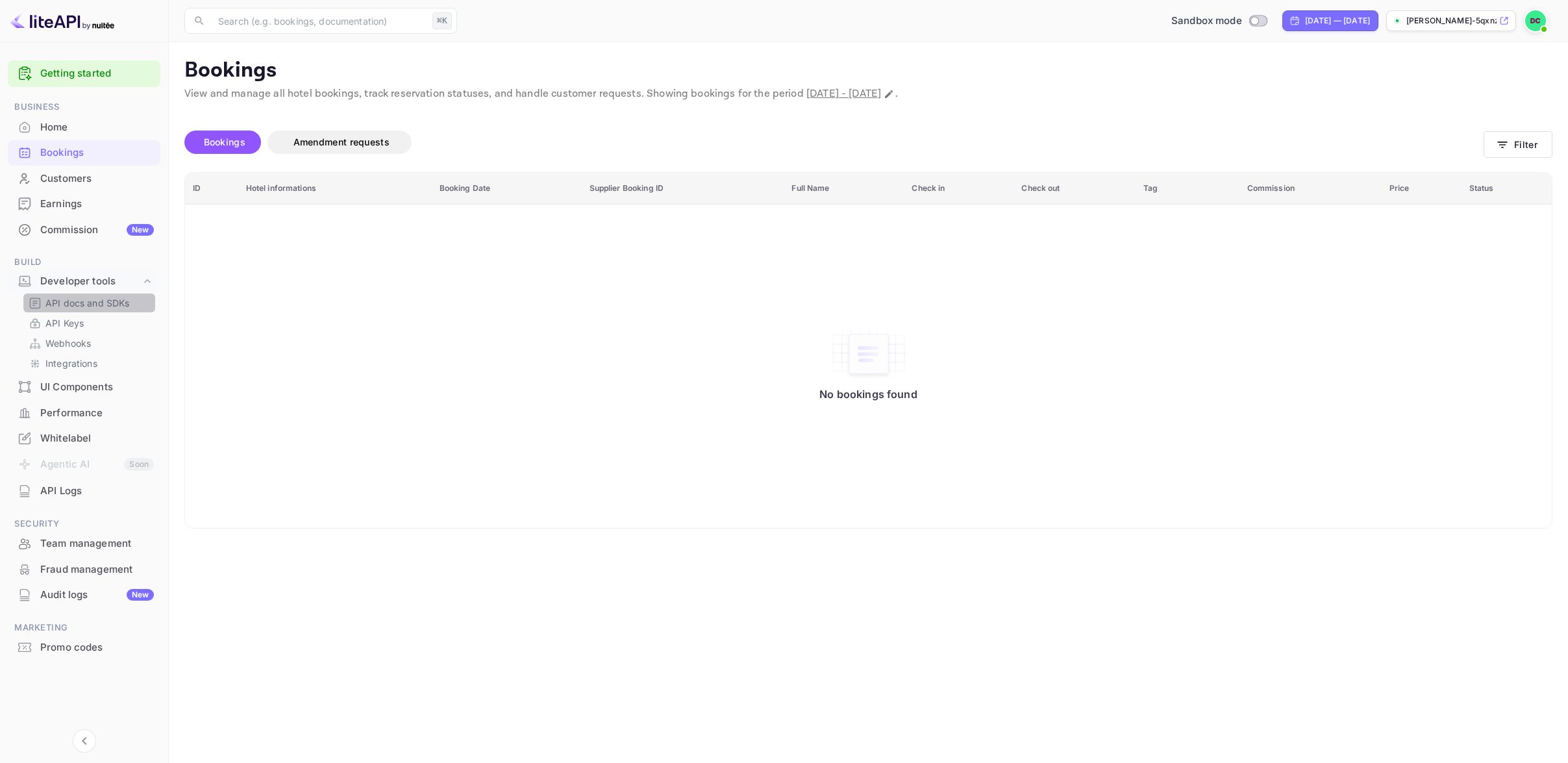
click at [81, 303] on p "API docs and SDKs" at bounding box center [87, 303] width 85 height 14
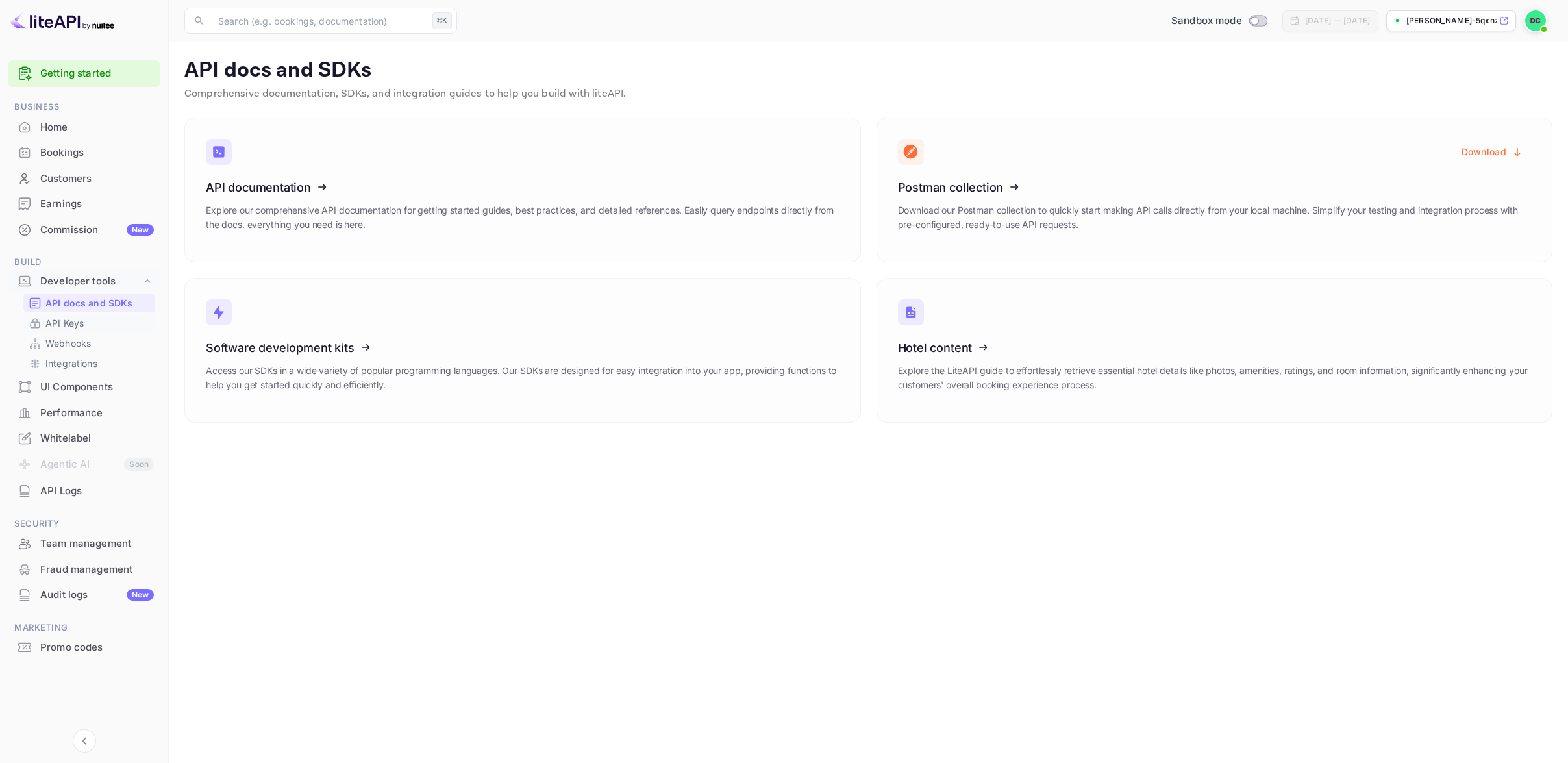
click at [86, 322] on link "API Keys" at bounding box center [89, 323] width 121 height 14
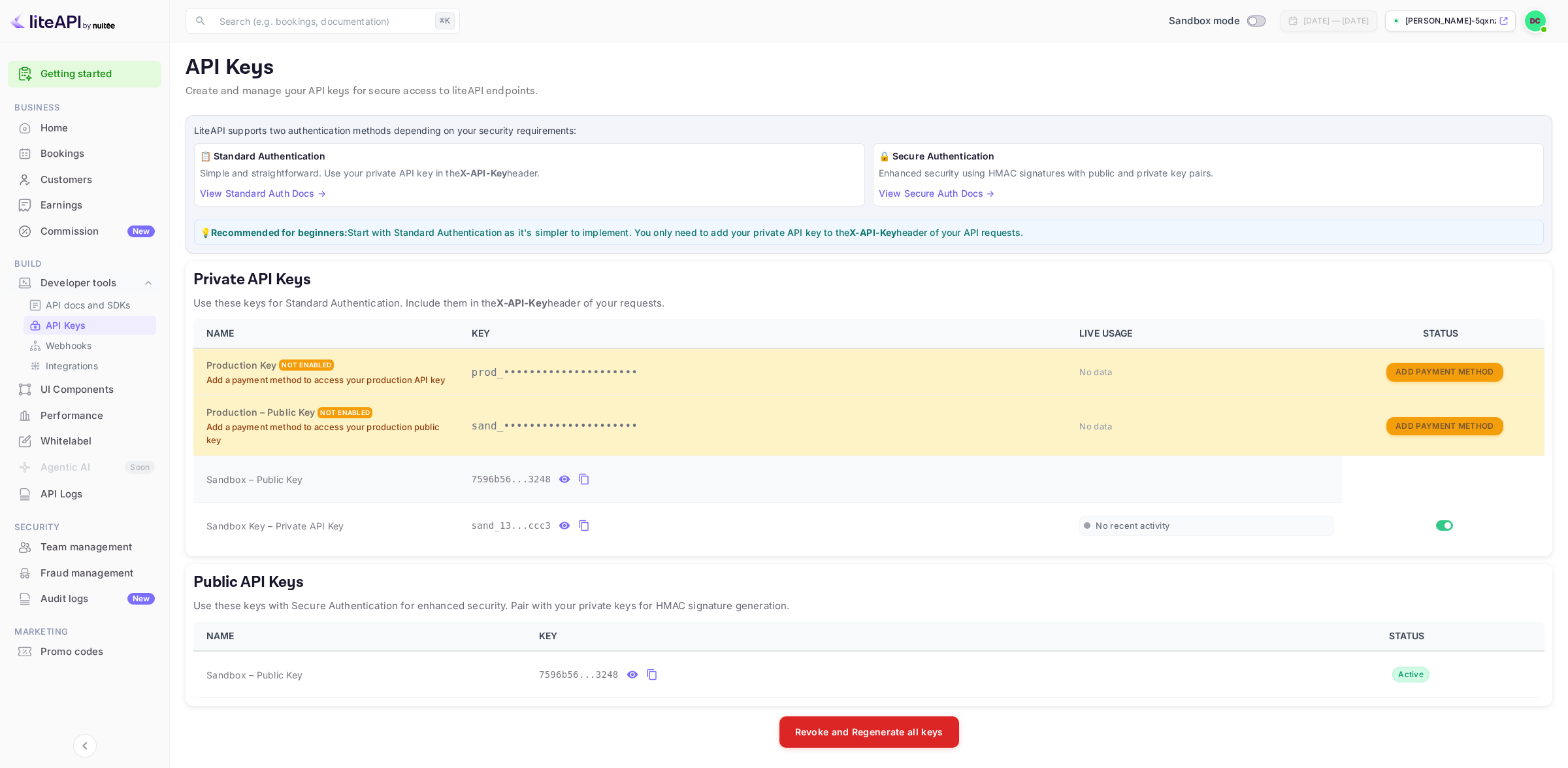
scroll to position [4, 0]
click at [96, 303] on p "API docs and SDKs" at bounding box center [88, 305] width 85 height 14
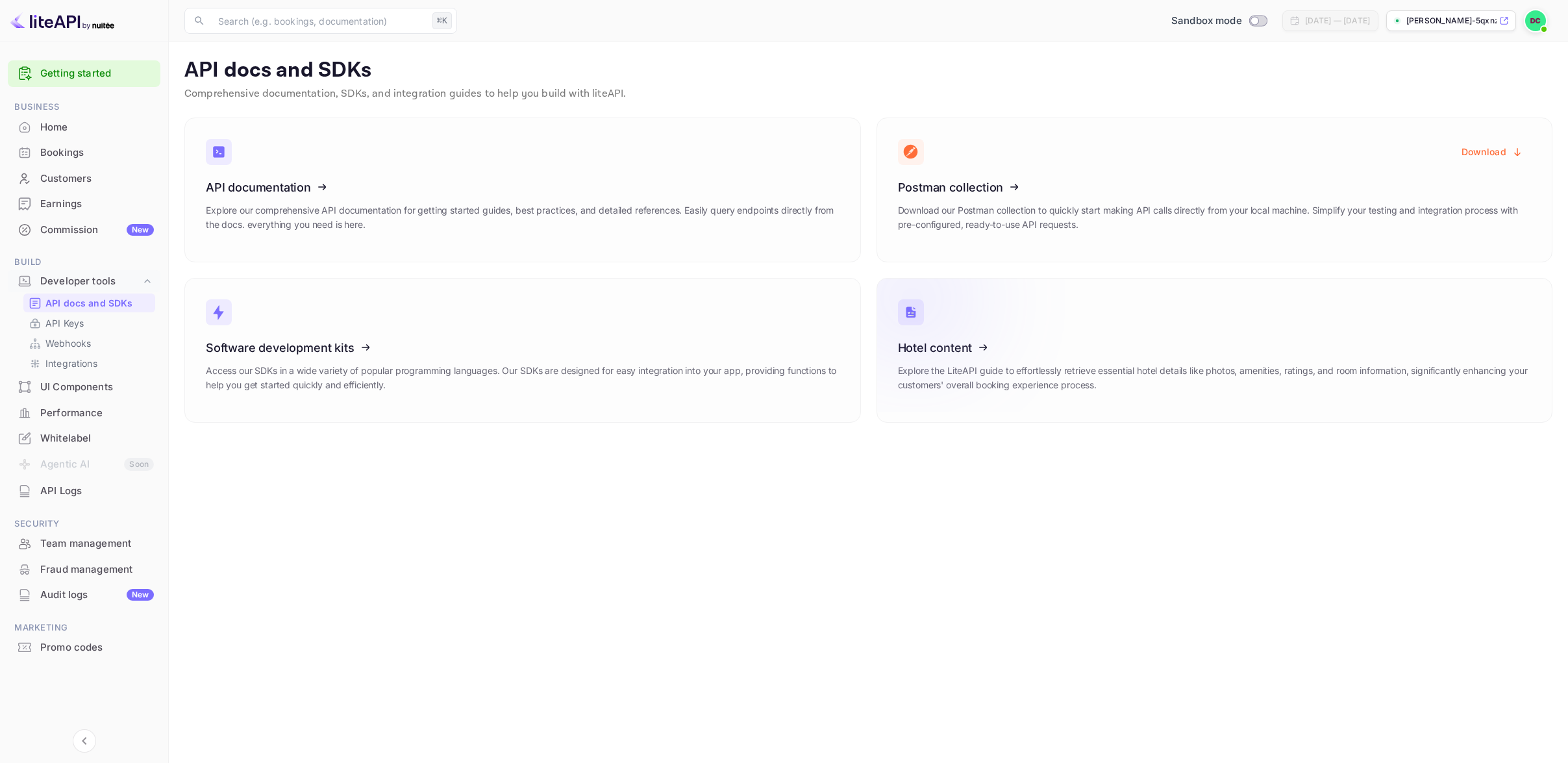
click at [957, 346] on icon at bounding box center [978, 345] width 202 height 134
